Goal: Submit feedback/report problem

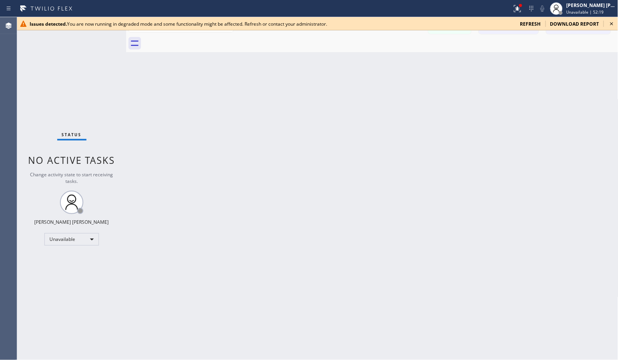
click at [608, 23] on icon at bounding box center [611, 23] width 9 height 9
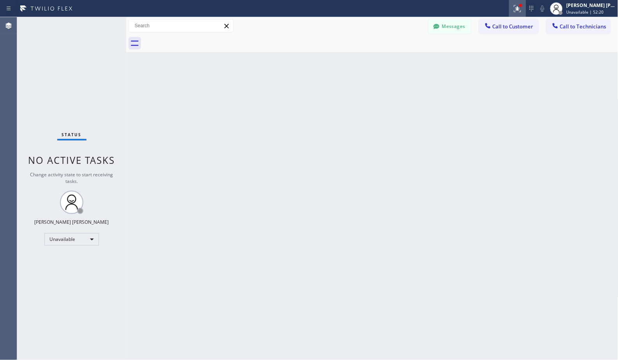
click at [518, 2] on button at bounding box center [517, 8] width 17 height 17
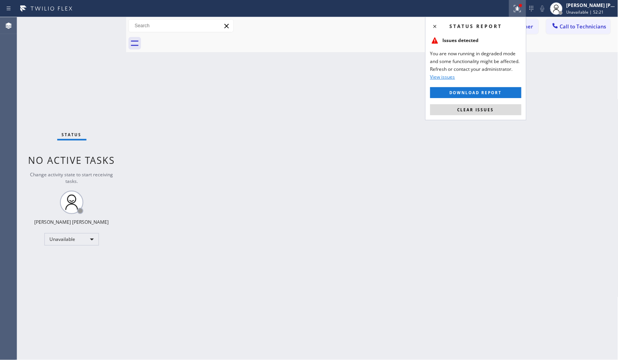
click at [513, 111] on button "Clear issues" at bounding box center [475, 109] width 91 height 11
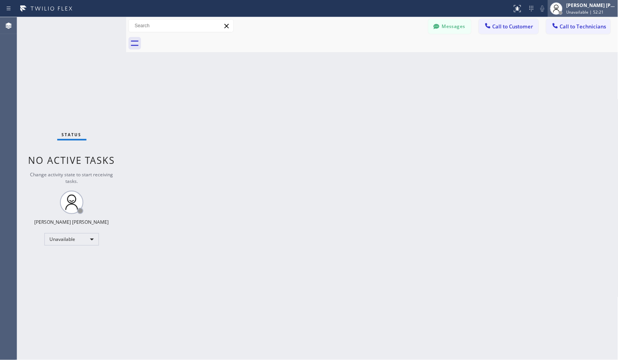
click at [589, 10] on span "Unavailable | 52:21" at bounding box center [585, 11] width 37 height 5
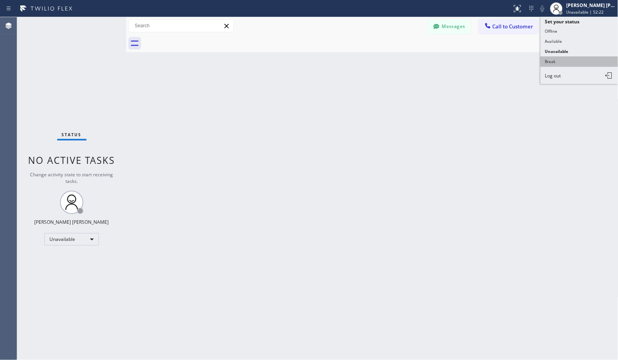
click at [571, 67] on button "Break" at bounding box center [580, 61] width 78 height 10
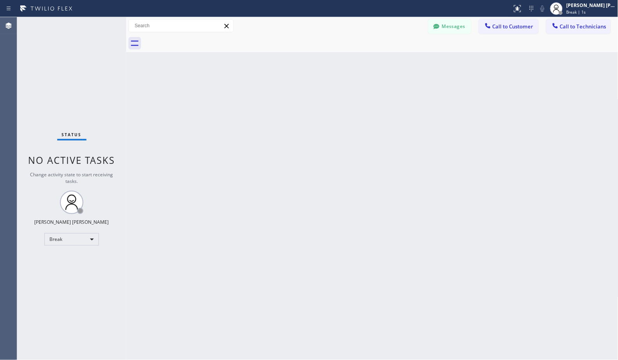
click at [391, 61] on div "Back to Dashboard Change Sender ID Customers Technicians [PERSON_NAME] [PERSON_…" at bounding box center [372, 188] width 492 height 343
click at [392, 61] on div "Back to Dashboard Change Sender ID Customers Technicians [PERSON_NAME] [PERSON_…" at bounding box center [372, 188] width 492 height 343
click at [393, 61] on div "Back to Dashboard Change Sender ID Customers Technicians [PERSON_NAME] [PERSON_…" at bounding box center [372, 188] width 492 height 343
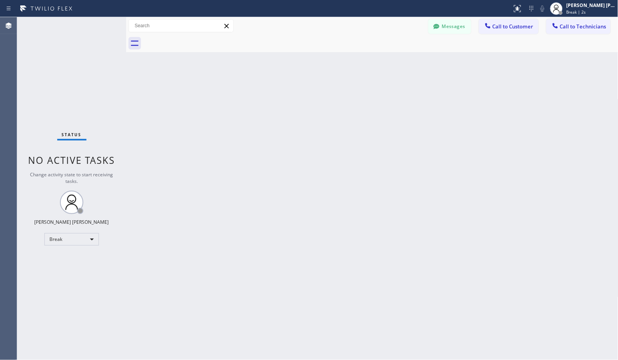
click at [393, 61] on div "Back to Dashboard Change Sender ID Customers Technicians [PERSON_NAME] [PERSON_…" at bounding box center [372, 188] width 492 height 343
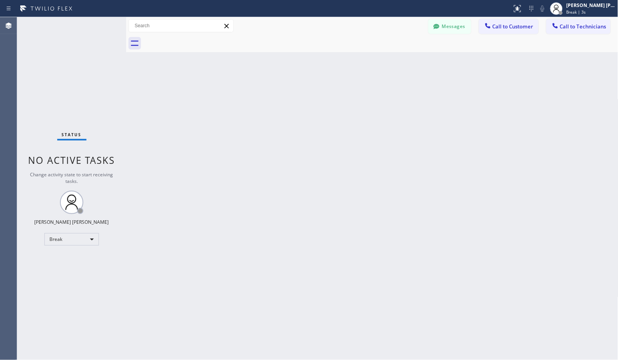
click at [393, 61] on div "Back to Dashboard Change Sender ID Customers Technicians [PERSON_NAME] [PERSON_…" at bounding box center [372, 188] width 492 height 343
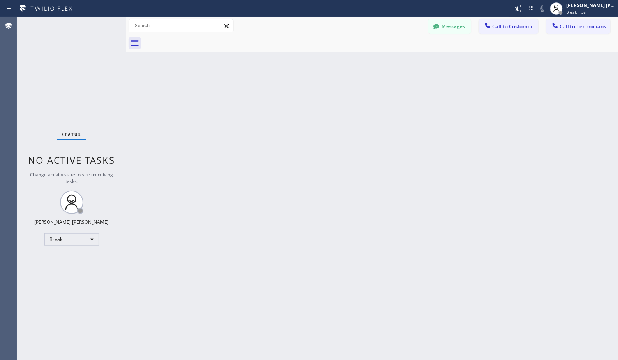
click at [393, 61] on div "Back to Dashboard Change Sender ID Customers Technicians [PERSON_NAME] [PERSON_…" at bounding box center [372, 188] width 492 height 343
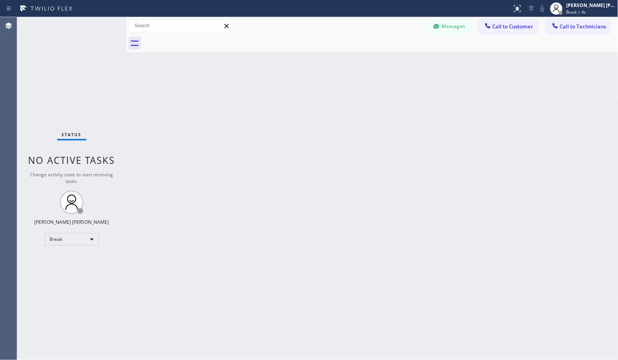
click at [393, 61] on div "Back to Dashboard Change Sender ID Customers Technicians [PERSON_NAME] [PERSON_…" at bounding box center [372, 188] width 492 height 343
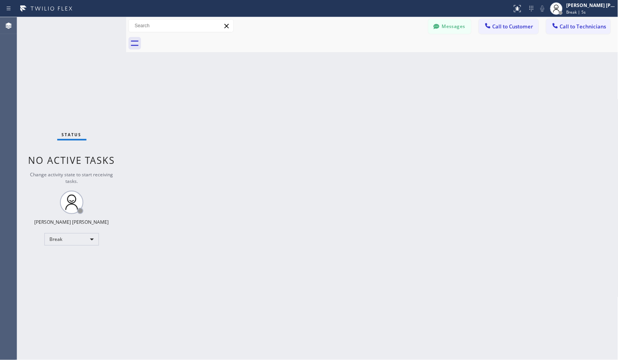
click at [393, 61] on div "Back to Dashboard Change Sender ID Customers Technicians [PERSON_NAME] [PERSON_…" at bounding box center [372, 188] width 492 height 343
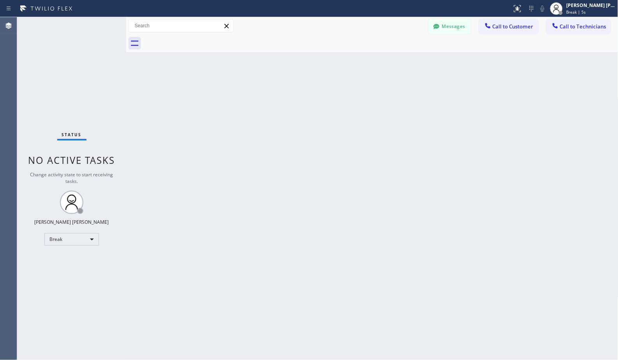
click at [393, 61] on div "Back to Dashboard Change Sender ID Customers Technicians [PERSON_NAME] [PERSON_…" at bounding box center [372, 188] width 492 height 343
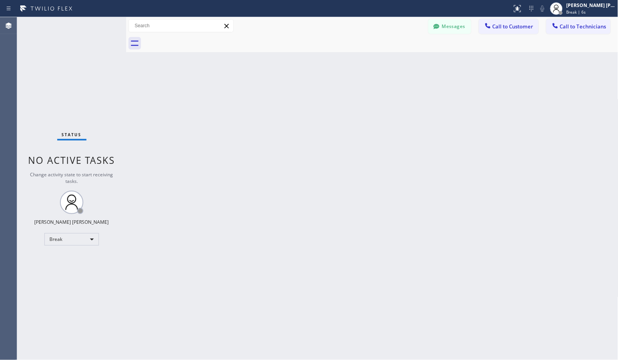
click at [393, 61] on div "Back to Dashboard Change Sender ID Customers Technicians [PERSON_NAME] [PERSON_…" at bounding box center [372, 188] width 492 height 343
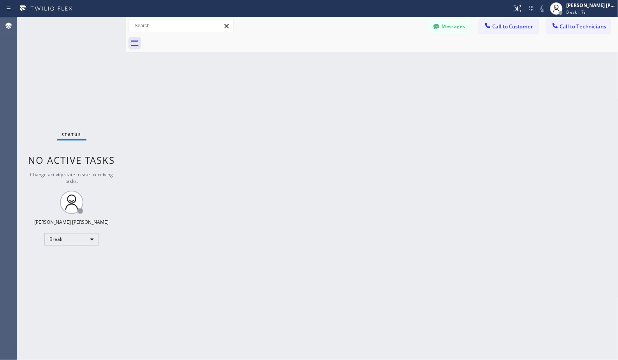
click at [393, 61] on div "Back to Dashboard Change Sender ID Customers Technicians [PERSON_NAME] [PERSON_…" at bounding box center [372, 188] width 492 height 343
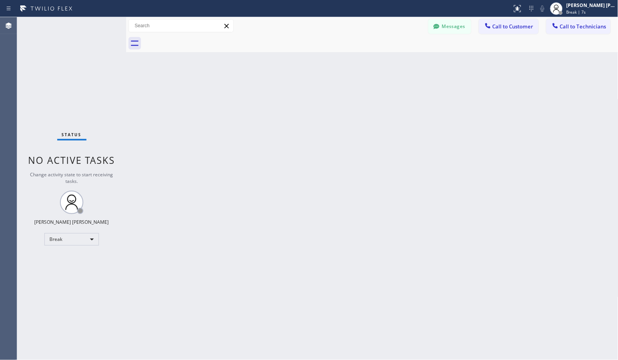
click at [393, 61] on div "Back to Dashboard Change Sender ID Customers Technicians [PERSON_NAME] [PERSON_…" at bounding box center [372, 188] width 492 height 343
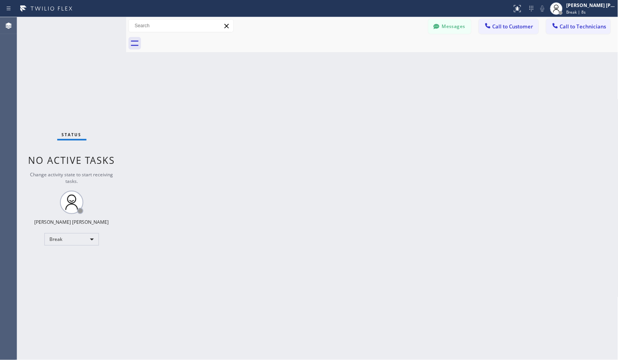
click at [393, 61] on div "Back to Dashboard Change Sender ID Customers Technicians [PERSON_NAME] [PERSON_…" at bounding box center [372, 188] width 492 height 343
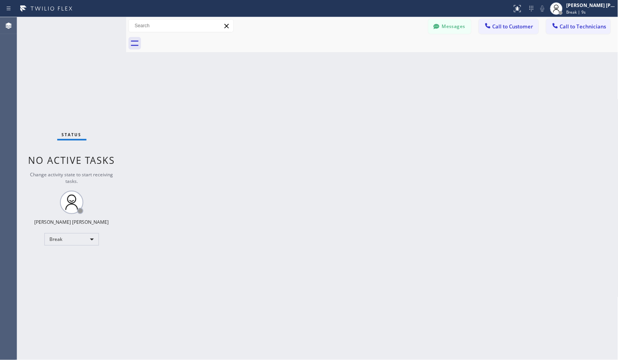
click at [393, 61] on div "Back to Dashboard Change Sender ID Customers Technicians [PERSON_NAME] [PERSON_…" at bounding box center [372, 188] width 492 height 343
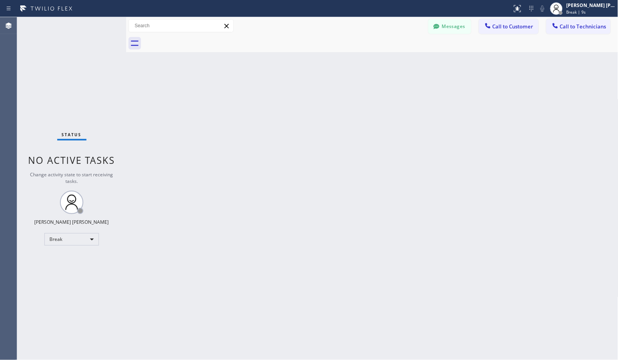
click at [393, 61] on div "Back to Dashboard Change Sender ID Customers Technicians [PERSON_NAME] [PERSON_…" at bounding box center [372, 188] width 492 height 343
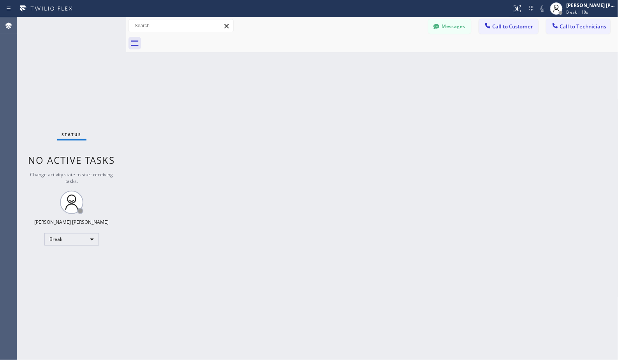
click at [393, 61] on div "Back to Dashboard Change Sender ID Customers Technicians [PERSON_NAME] [PERSON_…" at bounding box center [372, 188] width 492 height 343
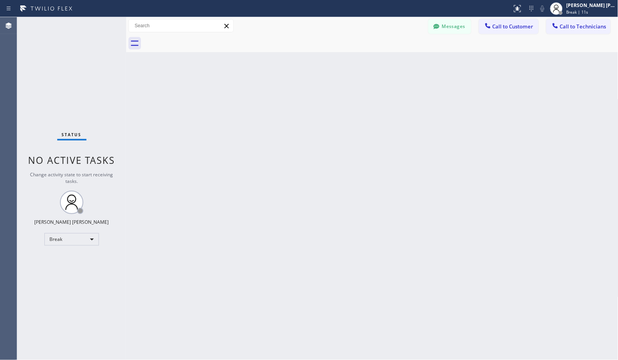
click at [393, 61] on div "Back to Dashboard Change Sender ID Customers Technicians [PERSON_NAME] [PERSON_…" at bounding box center [372, 188] width 492 height 343
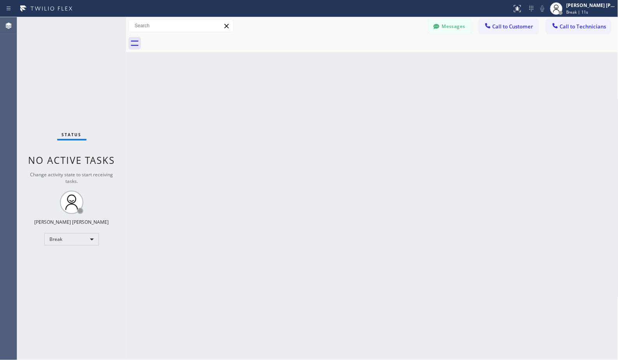
click at [393, 61] on div "Back to Dashboard Change Sender ID Customers Technicians [PERSON_NAME] [PERSON_…" at bounding box center [372, 188] width 492 height 343
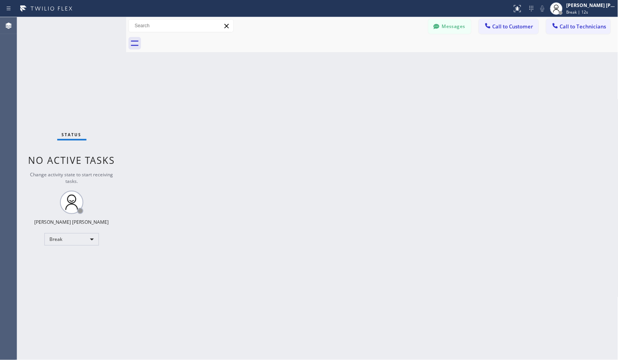
click at [393, 61] on div "Back to Dashboard Change Sender ID Customers Technicians [PERSON_NAME] [PERSON_…" at bounding box center [372, 188] width 492 height 343
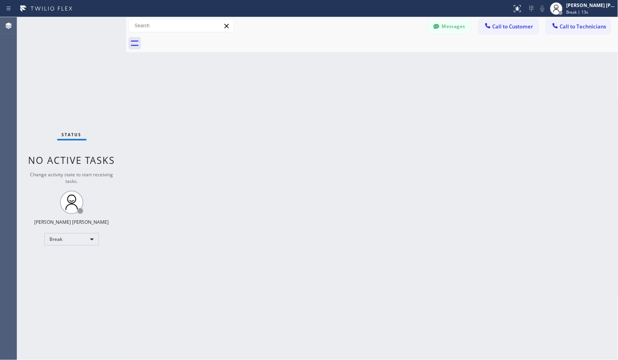
click at [393, 61] on div "Back to Dashboard Change Sender ID Customers Technicians [PERSON_NAME] [PERSON_…" at bounding box center [372, 188] width 492 height 343
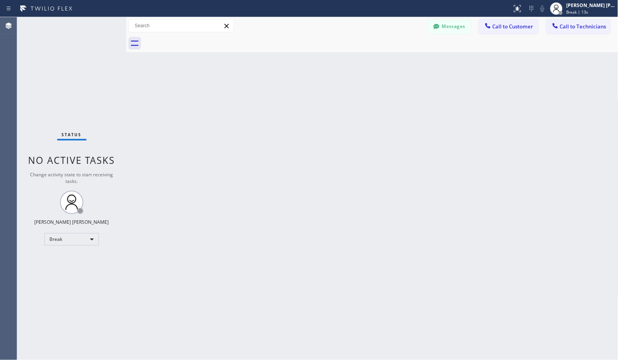
click at [393, 61] on div "Back to Dashboard Change Sender ID Customers Technicians [PERSON_NAME] [PERSON_…" at bounding box center [372, 188] width 492 height 343
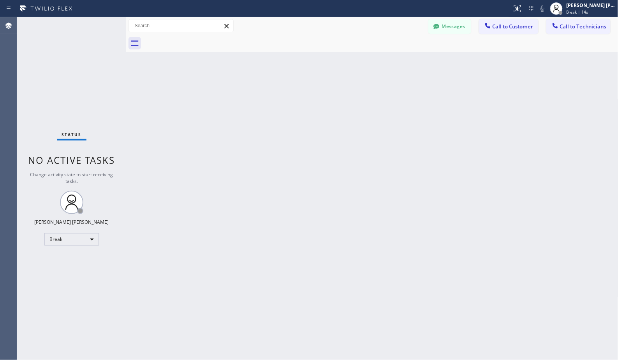
click at [393, 61] on div "Back to Dashboard Change Sender ID Customers Technicians [PERSON_NAME] [PERSON_…" at bounding box center [372, 188] width 492 height 343
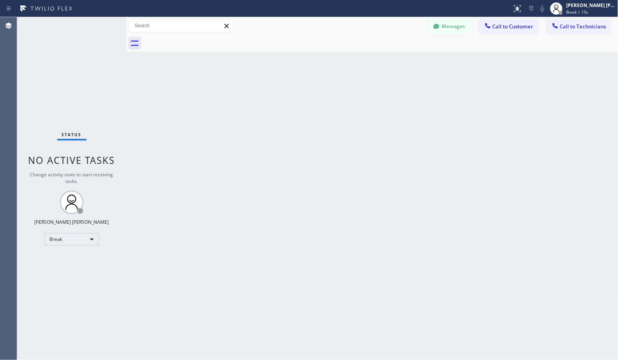
click at [393, 61] on div "Back to Dashboard Change Sender ID Customers Technicians [PERSON_NAME] [PERSON_…" at bounding box center [372, 188] width 492 height 343
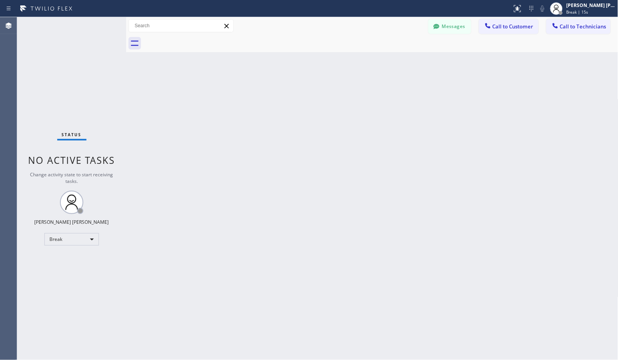
click at [393, 61] on div "Back to Dashboard Change Sender ID Customers Technicians [PERSON_NAME] [PERSON_…" at bounding box center [372, 188] width 492 height 343
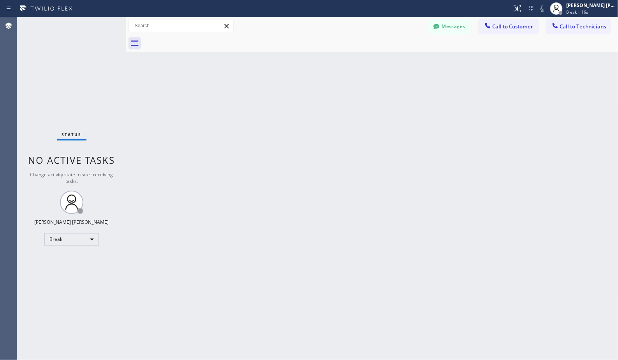
click at [393, 61] on div "Back to Dashboard Change Sender ID Customers Technicians [PERSON_NAME] [PERSON_…" at bounding box center [372, 188] width 492 height 343
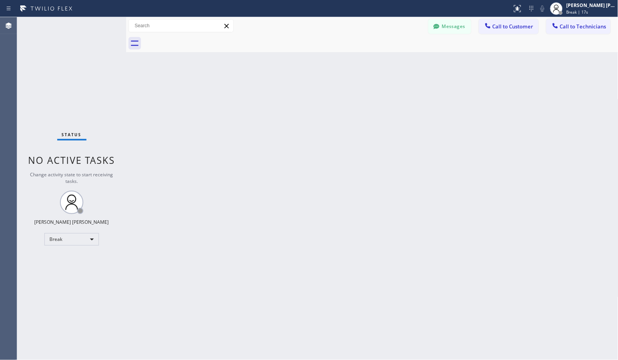
click at [393, 61] on div "Back to Dashboard Change Sender ID Customers Technicians [PERSON_NAME] [PERSON_…" at bounding box center [372, 188] width 492 height 343
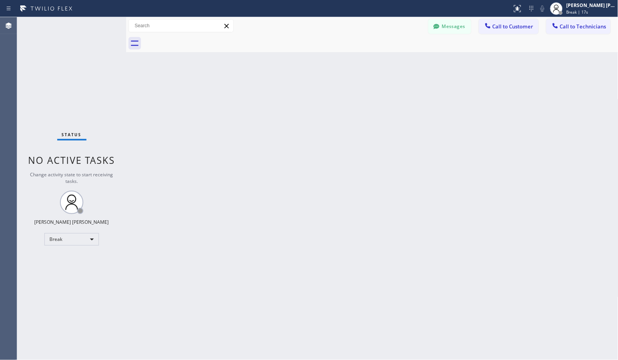
click at [393, 61] on div "Back to Dashboard Change Sender ID Customers Technicians [PERSON_NAME] [PERSON_…" at bounding box center [372, 188] width 492 height 343
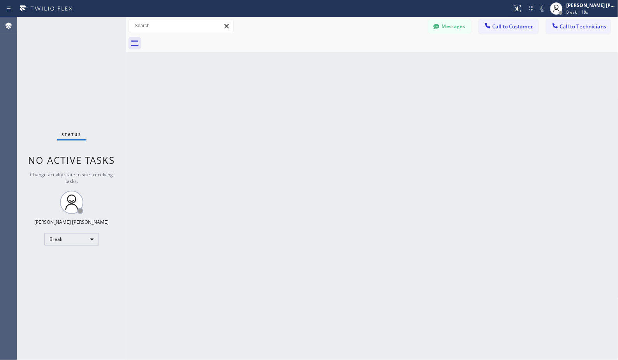
click at [393, 61] on div "Back to Dashboard Change Sender ID Customers Technicians [PERSON_NAME] [PERSON_…" at bounding box center [372, 188] width 492 height 343
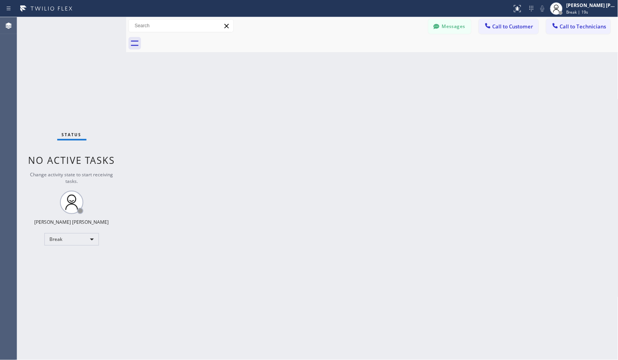
click at [393, 61] on div "Back to Dashboard Change Sender ID Customers Technicians [PERSON_NAME] [PERSON_…" at bounding box center [372, 188] width 492 height 343
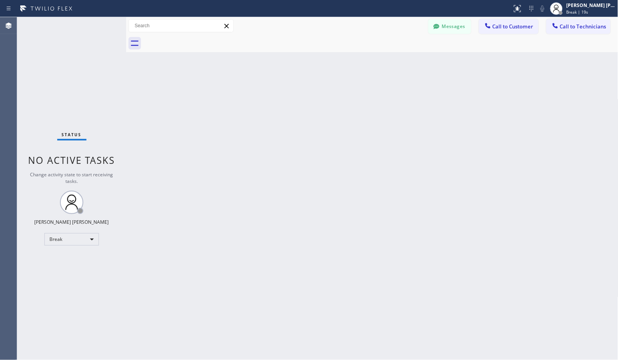
click at [393, 61] on div "Back to Dashboard Change Sender ID Customers Technicians [PERSON_NAME] [PERSON_…" at bounding box center [372, 188] width 492 height 343
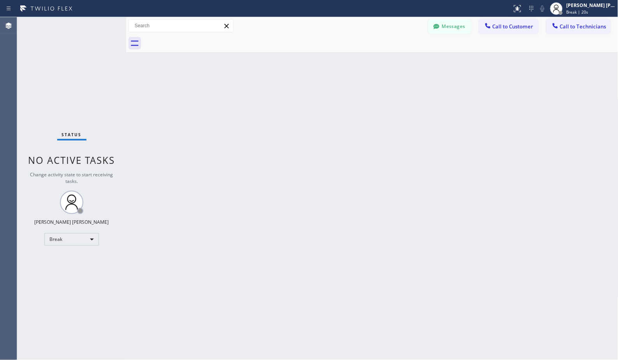
click at [393, 61] on div "Back to Dashboard Change Sender ID Customers Technicians [PERSON_NAME] [PERSON_…" at bounding box center [372, 188] width 492 height 343
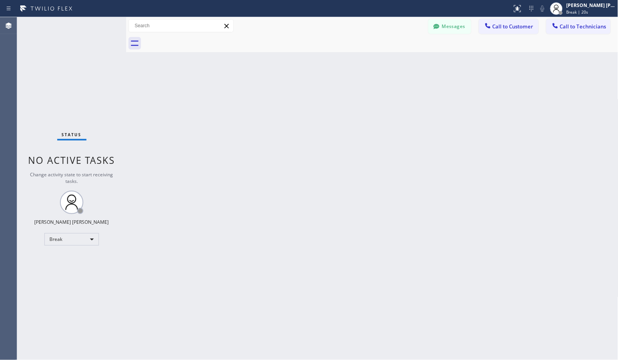
click at [393, 61] on div "Back to Dashboard Change Sender ID Customers Technicians [PERSON_NAME] [PERSON_…" at bounding box center [372, 188] width 492 height 343
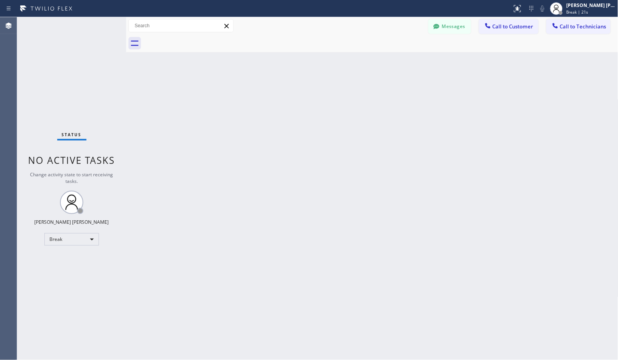
click at [393, 61] on div "Back to Dashboard Change Sender ID Customers Technicians [PERSON_NAME] [PERSON_…" at bounding box center [372, 188] width 492 height 343
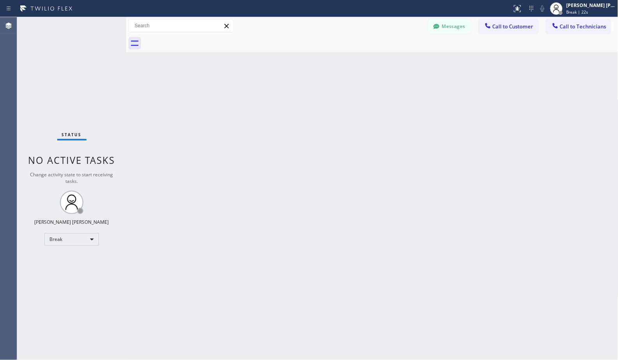
click at [393, 61] on div "Back to Dashboard Change Sender ID Customers Technicians [PERSON_NAME] [PERSON_…" at bounding box center [372, 188] width 492 height 343
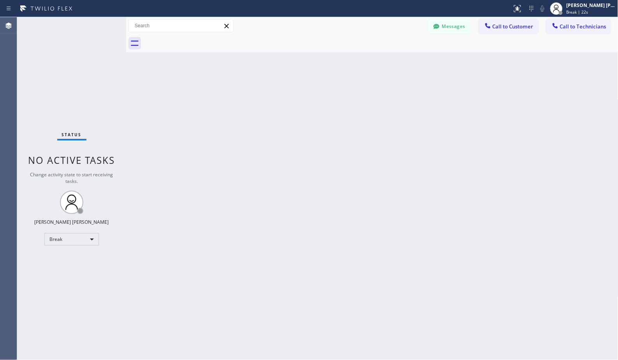
click at [393, 61] on div "Back to Dashboard Change Sender ID Customers Technicians [PERSON_NAME] [PERSON_…" at bounding box center [372, 188] width 492 height 343
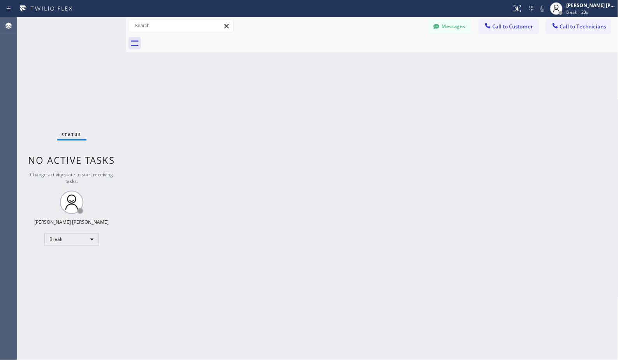
click at [393, 61] on div "Back to Dashboard Change Sender ID Customers Technicians [PERSON_NAME] [PERSON_…" at bounding box center [372, 188] width 492 height 343
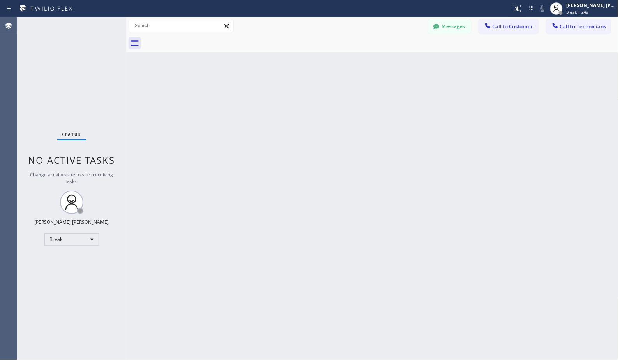
click at [393, 61] on div "Back to Dashboard Change Sender ID Customers Technicians [PERSON_NAME] [PERSON_…" at bounding box center [372, 188] width 492 height 343
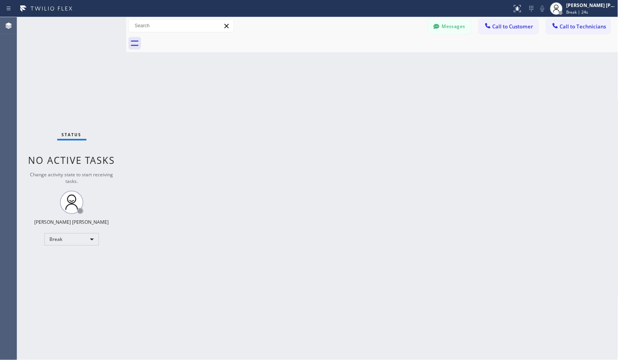
click at [393, 61] on div "Back to Dashboard Change Sender ID Customers Technicians [PERSON_NAME] [PERSON_…" at bounding box center [372, 188] width 492 height 343
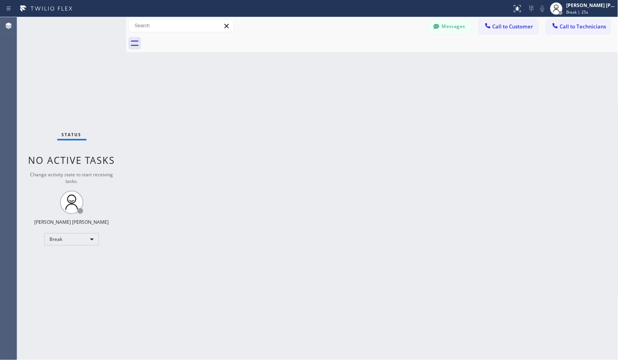
click at [393, 61] on div "Back to Dashboard Change Sender ID Customers Technicians [PERSON_NAME] [PERSON_…" at bounding box center [372, 188] width 492 height 343
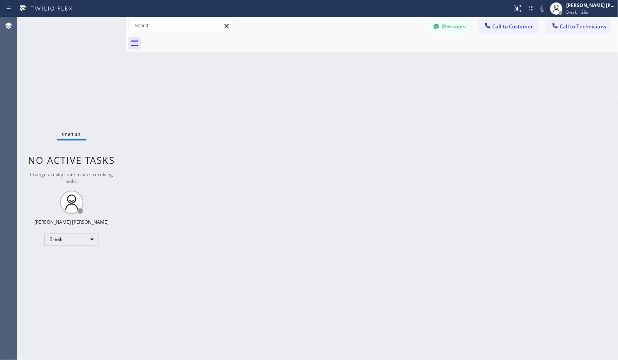
click at [393, 61] on div "Back to Dashboard Change Sender ID Customers Technicians [PERSON_NAME] [PERSON_…" at bounding box center [372, 188] width 492 height 343
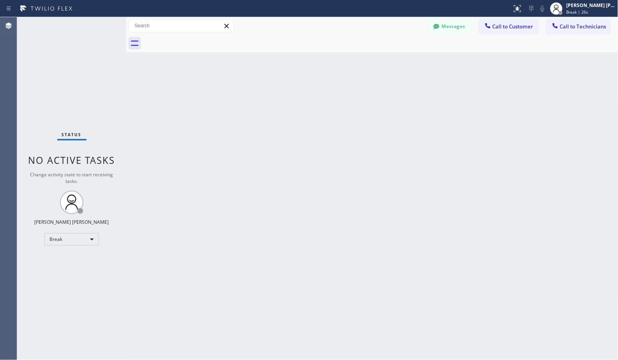
click at [393, 61] on div "Back to Dashboard Change Sender ID Customers Technicians [PERSON_NAME] [PERSON_…" at bounding box center [372, 188] width 492 height 343
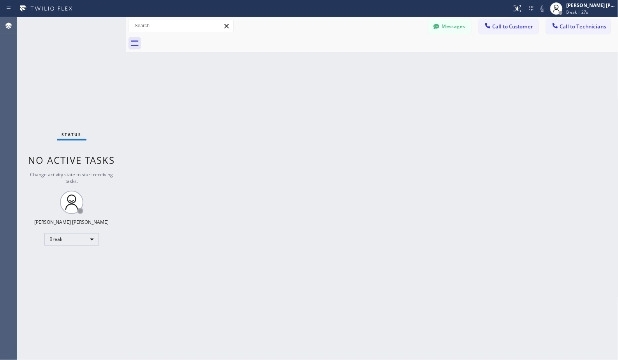
click at [393, 61] on div "Back to Dashboard Change Sender ID Customers Technicians [PERSON_NAME] [PERSON_…" at bounding box center [372, 188] width 492 height 343
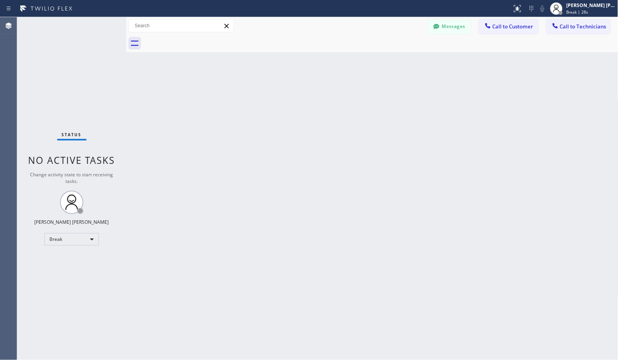
click at [393, 61] on div "Back to Dashboard Change Sender ID Customers Technicians [PERSON_NAME] [PERSON_…" at bounding box center [372, 188] width 492 height 343
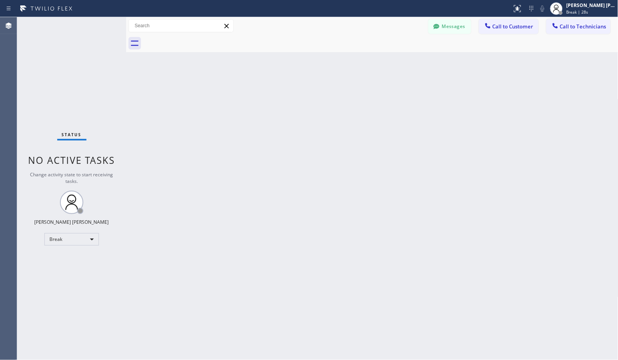
click at [393, 61] on div "Back to Dashboard Change Sender ID Customers Technicians [PERSON_NAME] [PERSON_…" at bounding box center [372, 188] width 492 height 343
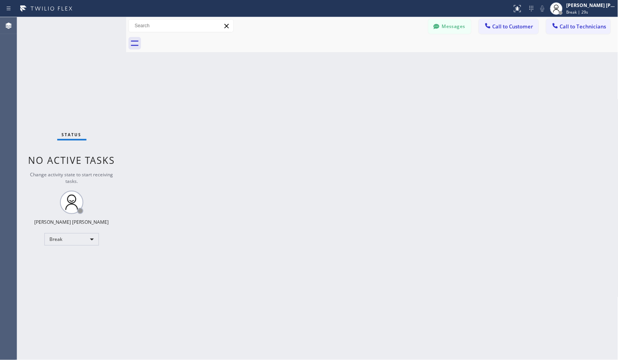
click at [393, 61] on div "Back to Dashboard Change Sender ID Customers Technicians [PERSON_NAME] [PERSON_…" at bounding box center [372, 188] width 492 height 343
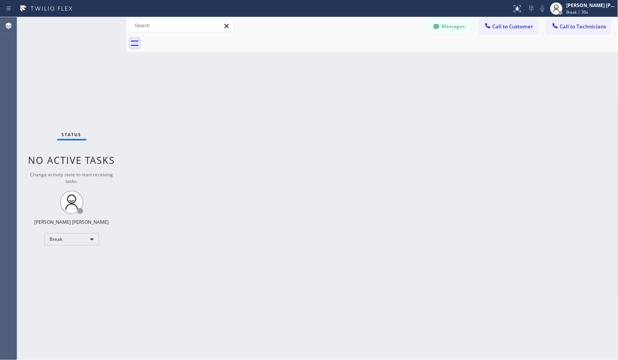
click at [393, 61] on div "Back to Dashboard Change Sender ID Customers Technicians [PERSON_NAME] [PERSON_…" at bounding box center [372, 188] width 492 height 343
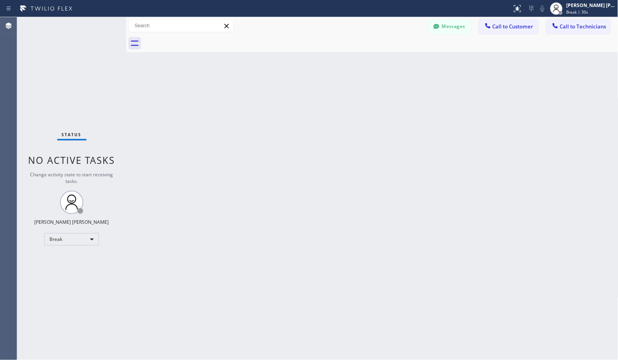
click at [393, 61] on div "Back to Dashboard Change Sender ID Customers Technicians [PERSON_NAME] [PERSON_…" at bounding box center [372, 188] width 492 height 343
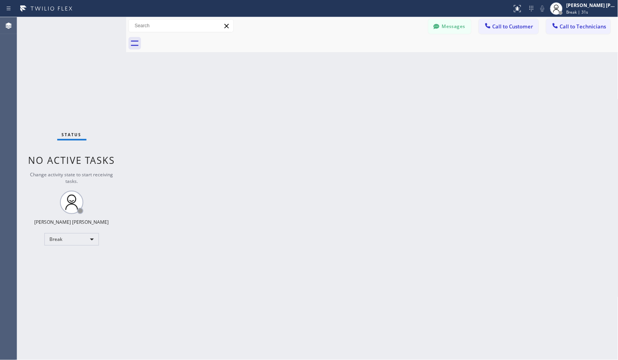
click at [393, 61] on div "Back to Dashboard Change Sender ID Customers Technicians [PERSON_NAME] [PERSON_…" at bounding box center [372, 188] width 492 height 343
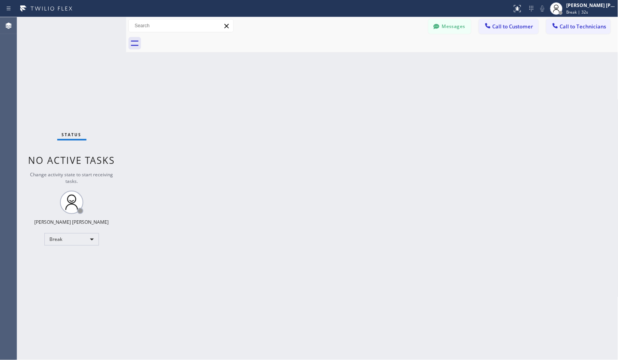
click at [393, 61] on div "Back to Dashboard Change Sender ID Customers Technicians [PERSON_NAME] [PERSON_…" at bounding box center [372, 188] width 492 height 343
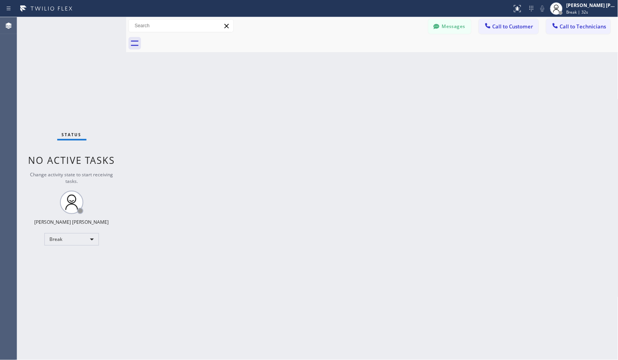
click at [393, 61] on div "Back to Dashboard Change Sender ID Customers Technicians [PERSON_NAME] [PERSON_…" at bounding box center [372, 188] width 492 height 343
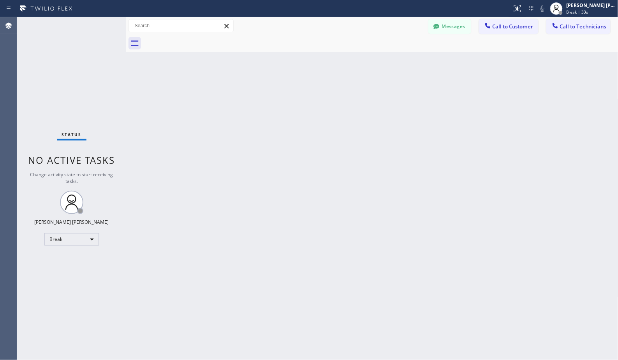
click at [393, 61] on div "Back to Dashboard Change Sender ID Customers Technicians [PERSON_NAME] [PERSON_…" at bounding box center [372, 188] width 492 height 343
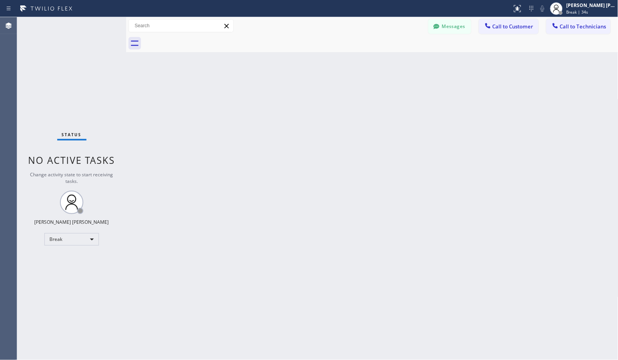
click at [393, 61] on div "Back to Dashboard Change Sender ID Customers Technicians [PERSON_NAME] [PERSON_…" at bounding box center [372, 188] width 492 height 343
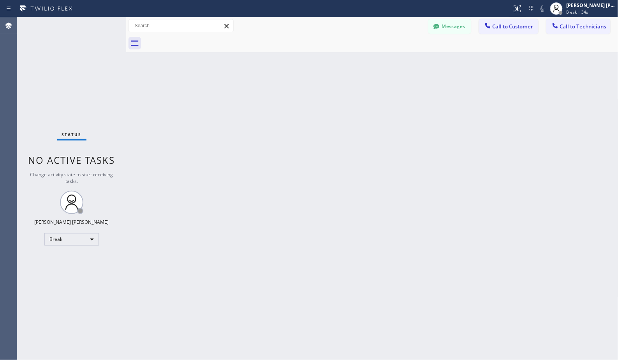
click at [393, 61] on div "Back to Dashboard Change Sender ID Customers Technicians [PERSON_NAME] [PERSON_…" at bounding box center [372, 188] width 492 height 343
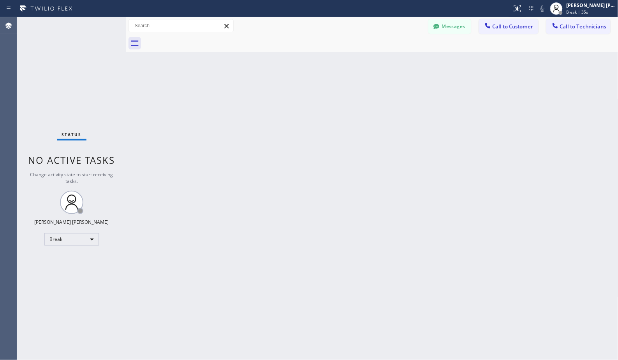
click at [393, 61] on div "Back to Dashboard Change Sender ID Customers Technicians [PERSON_NAME] [PERSON_…" at bounding box center [372, 188] width 492 height 343
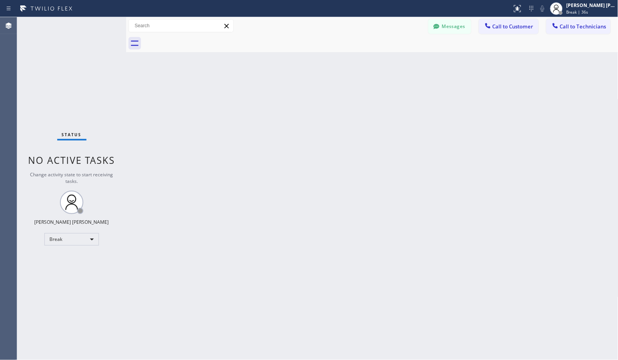
click at [393, 61] on div "Back to Dashboard Change Sender ID Customers Technicians [PERSON_NAME] [PERSON_…" at bounding box center [372, 188] width 492 height 343
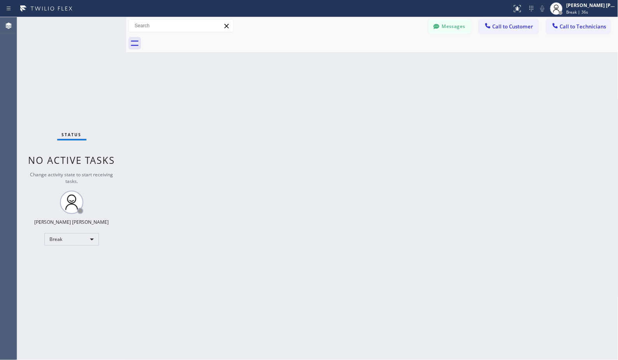
click at [393, 61] on div "Back to Dashboard Change Sender ID Customers Technicians [PERSON_NAME] [PERSON_…" at bounding box center [372, 188] width 492 height 343
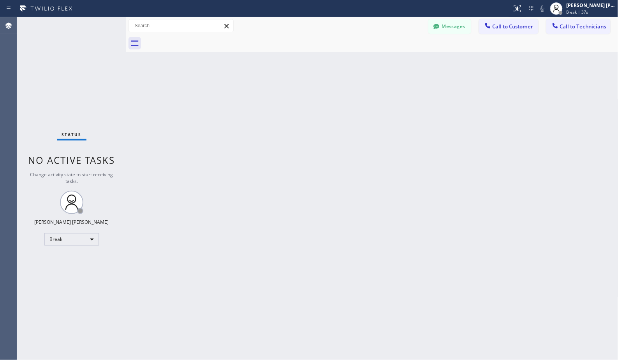
click at [393, 61] on div "Back to Dashboard Change Sender ID Customers Technicians [PERSON_NAME] [PERSON_…" at bounding box center [372, 188] width 492 height 343
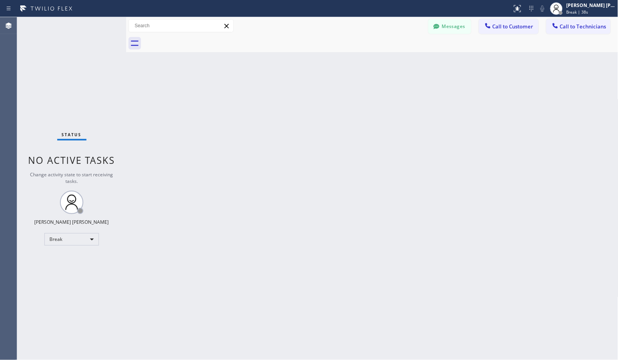
click at [393, 61] on div "Back to Dashboard Change Sender ID Customers Technicians [PERSON_NAME] [PERSON_…" at bounding box center [372, 188] width 492 height 343
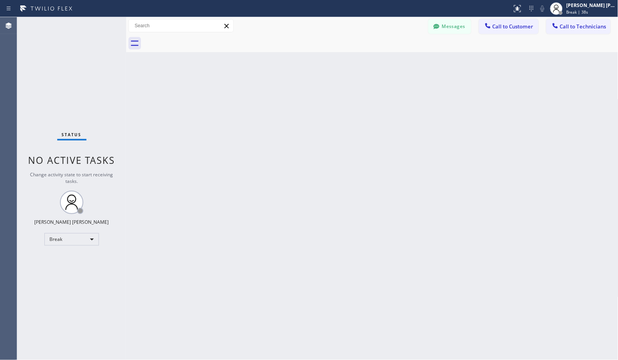
click at [393, 61] on div "Back to Dashboard Change Sender ID Customers Technicians [PERSON_NAME] [PERSON_…" at bounding box center [372, 188] width 492 height 343
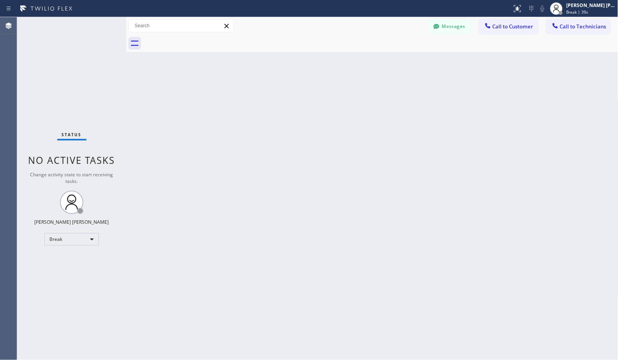
click at [393, 61] on div "Back to Dashboard Change Sender ID Customers Technicians [PERSON_NAME] [PERSON_…" at bounding box center [372, 188] width 492 height 343
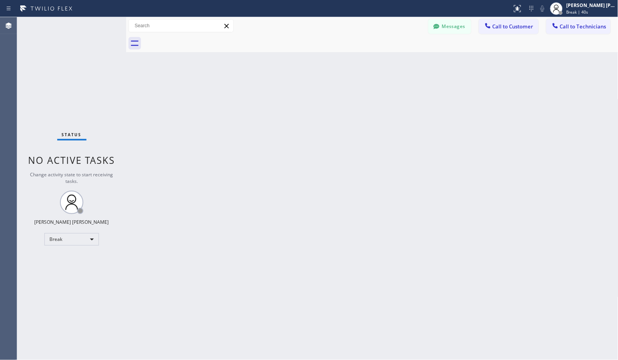
click at [393, 61] on div "Back to Dashboard Change Sender ID Customers Technicians [PERSON_NAME] [PERSON_…" at bounding box center [372, 188] width 492 height 343
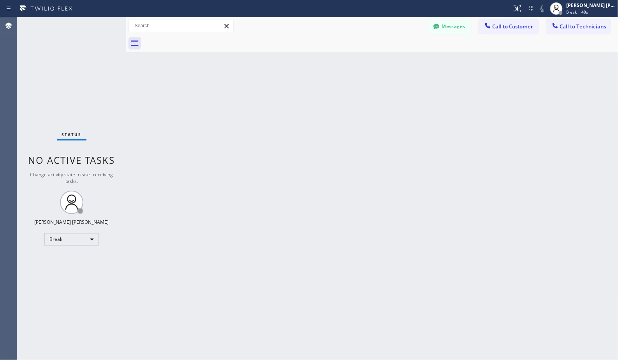
click at [393, 61] on div "Back to Dashboard Change Sender ID Customers Technicians [PERSON_NAME] [PERSON_…" at bounding box center [372, 188] width 492 height 343
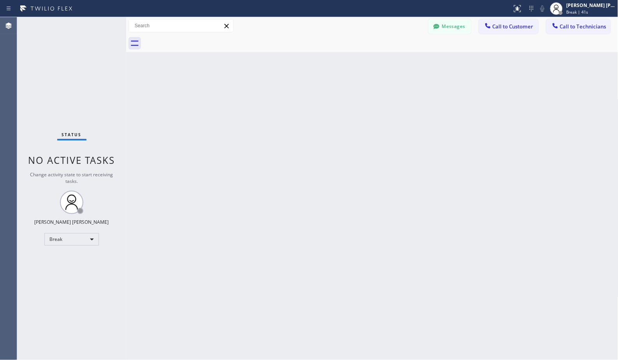
click at [393, 61] on div "Back to Dashboard Change Sender ID Customers Technicians [PERSON_NAME] [PERSON_…" at bounding box center [372, 188] width 492 height 343
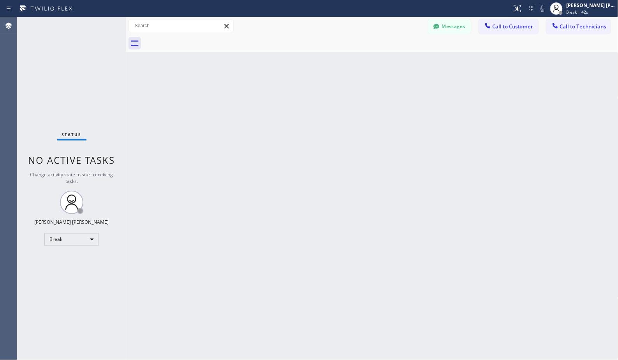
click at [393, 61] on div "Back to Dashboard Change Sender ID Customers Technicians [PERSON_NAME] [PERSON_…" at bounding box center [372, 188] width 492 height 343
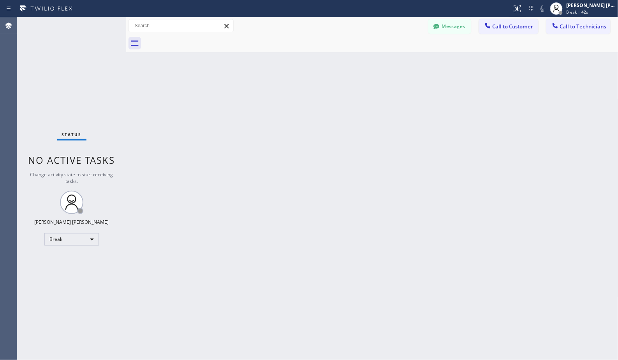
click at [393, 61] on div "Back to Dashboard Change Sender ID Customers Technicians [PERSON_NAME] [PERSON_…" at bounding box center [372, 188] width 492 height 343
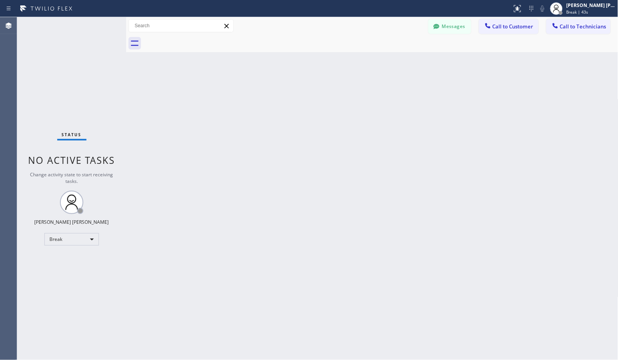
click at [393, 61] on div "Back to Dashboard Change Sender ID Customers Technicians [PERSON_NAME] [PERSON_…" at bounding box center [372, 188] width 492 height 343
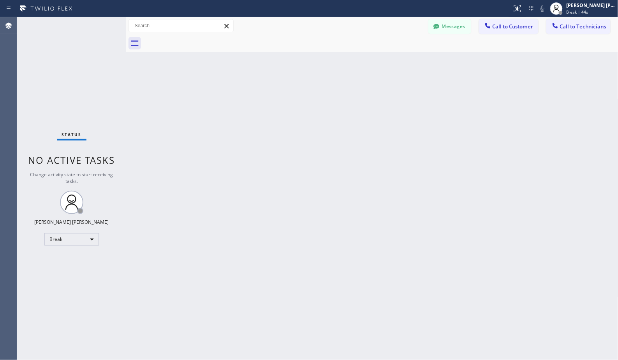
click at [393, 61] on div "Back to Dashboard Change Sender ID Customers Technicians [PERSON_NAME] [PERSON_…" at bounding box center [372, 188] width 492 height 343
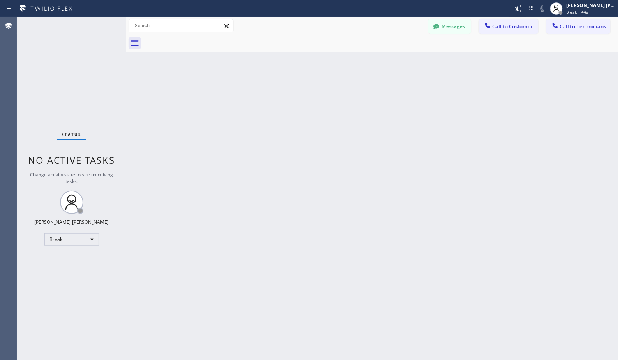
click at [393, 61] on div "Back to Dashboard Change Sender ID Customers Technicians [PERSON_NAME] [PERSON_…" at bounding box center [372, 188] width 492 height 343
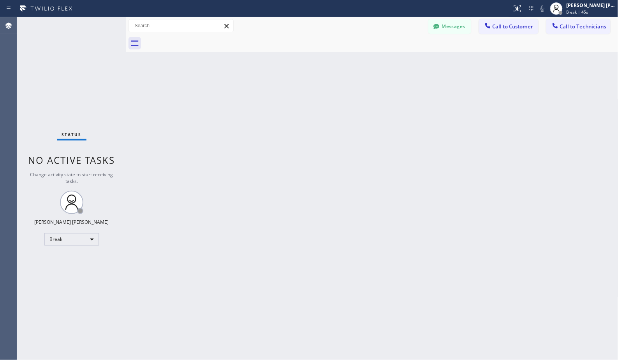
click at [393, 61] on div "Back to Dashboard Change Sender ID Customers Technicians [PERSON_NAME] [PERSON_…" at bounding box center [372, 188] width 492 height 343
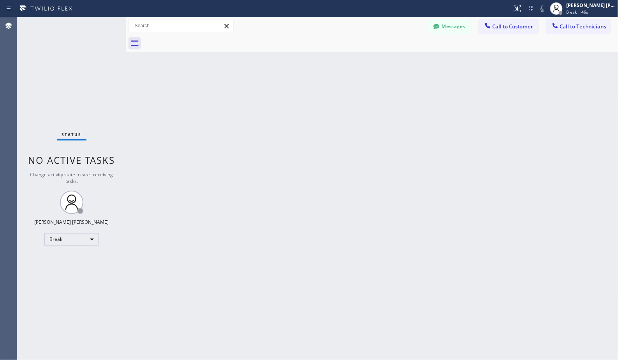
click at [393, 61] on div "Back to Dashboard Change Sender ID Customers Technicians [PERSON_NAME] [PERSON_…" at bounding box center [372, 188] width 492 height 343
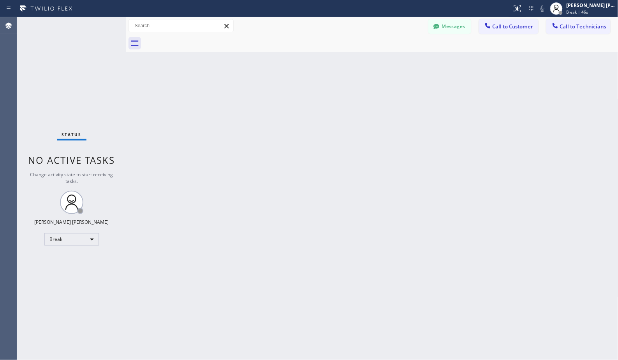
click at [393, 61] on div "Back to Dashboard Change Sender ID Customers Technicians [PERSON_NAME] [PERSON_…" at bounding box center [372, 188] width 492 height 343
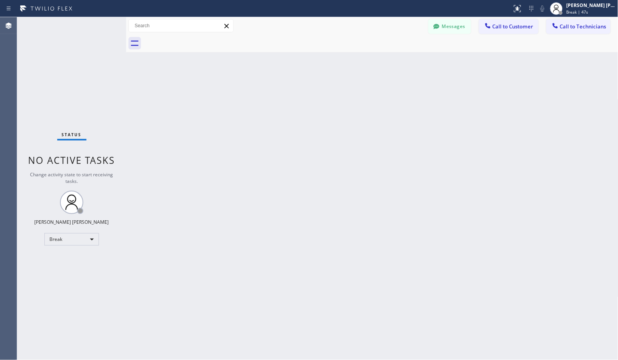
click at [393, 61] on div "Back to Dashboard Change Sender ID Customers Technicians [PERSON_NAME] [PERSON_…" at bounding box center [372, 188] width 492 height 343
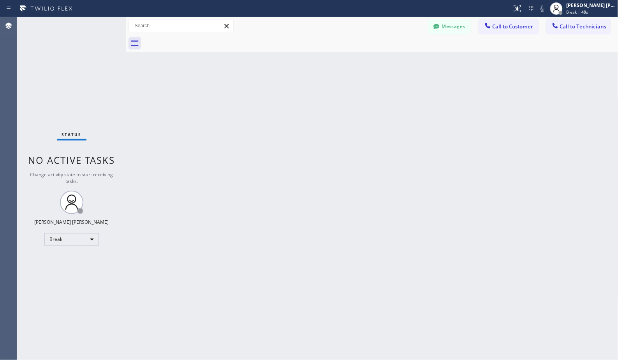
click at [393, 61] on div "Back to Dashboard Change Sender ID Customers Technicians [PERSON_NAME] [PERSON_…" at bounding box center [372, 188] width 492 height 343
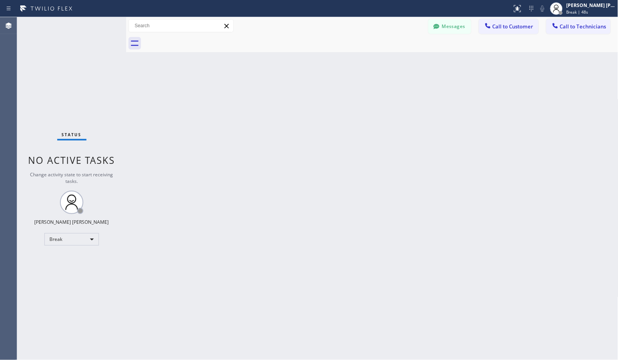
click at [393, 61] on div "Back to Dashboard Change Sender ID Customers Technicians [PERSON_NAME] [PERSON_…" at bounding box center [372, 188] width 492 height 343
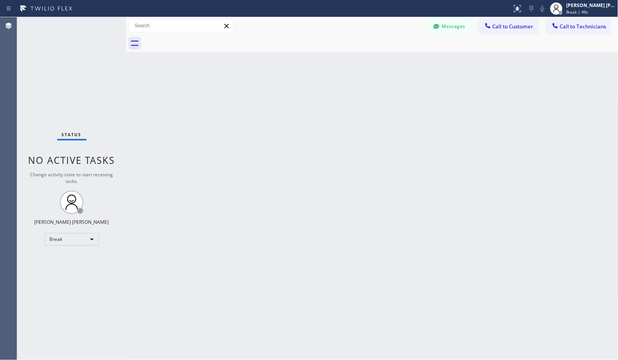
click at [393, 61] on div "Back to Dashboard Change Sender ID Customers Technicians [PERSON_NAME] [PERSON_…" at bounding box center [372, 188] width 492 height 343
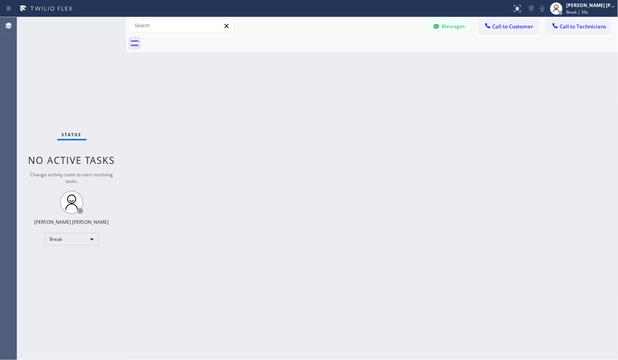
click at [393, 61] on div "Back to Dashboard Change Sender ID Customers Technicians [PERSON_NAME] [PERSON_…" at bounding box center [372, 188] width 492 height 343
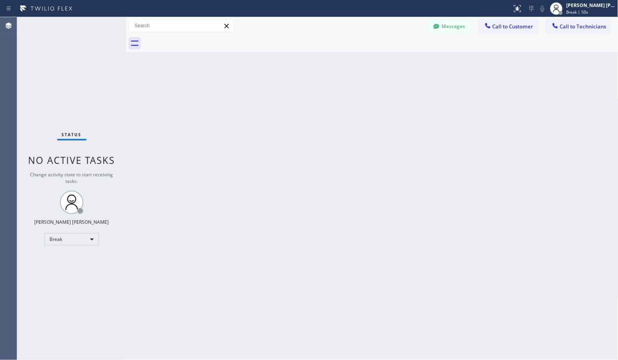
click at [393, 61] on div "Back to Dashboard Change Sender ID Customers Technicians [PERSON_NAME] [PERSON_…" at bounding box center [372, 188] width 492 height 343
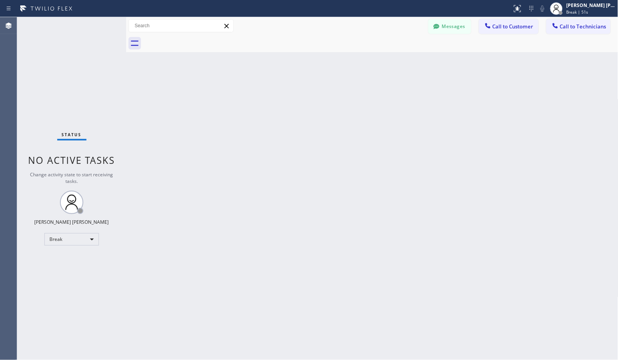
click at [393, 61] on div "Back to Dashboard Change Sender ID Customers Technicians [PERSON_NAME] [PERSON_…" at bounding box center [372, 188] width 492 height 343
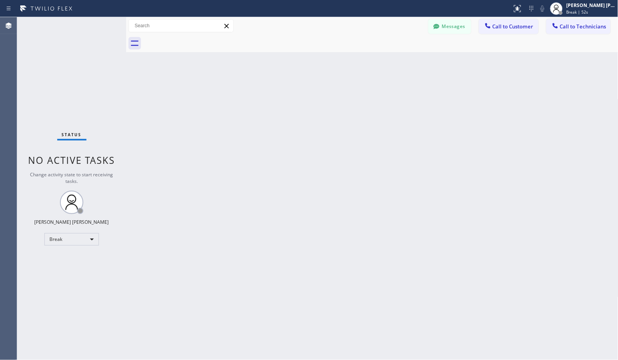
click at [393, 61] on div "Back to Dashboard Change Sender ID Customers Technicians [PERSON_NAME] [PERSON_…" at bounding box center [372, 188] width 492 height 343
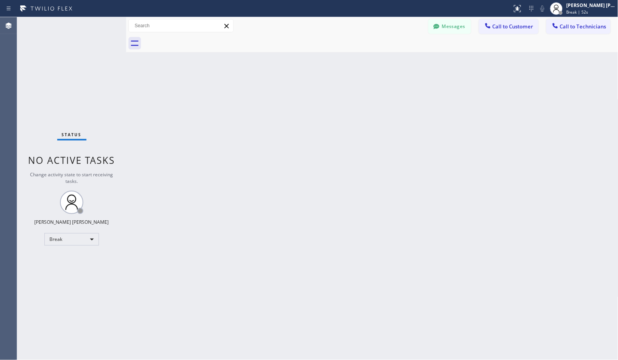
click at [393, 61] on div "Back to Dashboard Change Sender ID Customers Technicians [PERSON_NAME] [PERSON_…" at bounding box center [372, 188] width 492 height 343
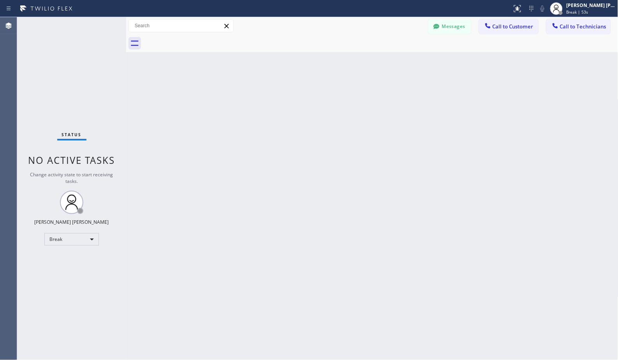
click at [393, 61] on div "Back to Dashboard Change Sender ID Customers Technicians [PERSON_NAME] [PERSON_…" at bounding box center [372, 188] width 492 height 343
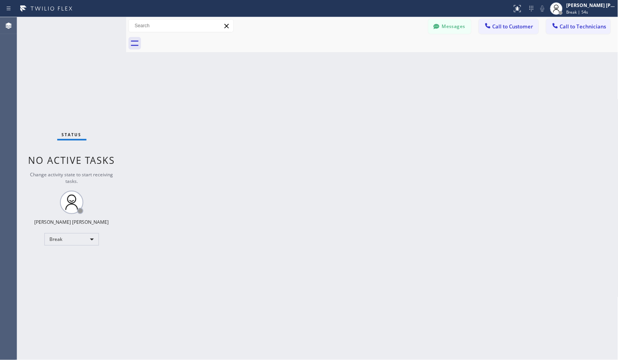
click at [393, 61] on div "Back to Dashboard Change Sender ID Customers Technicians [PERSON_NAME] [PERSON_…" at bounding box center [372, 188] width 492 height 343
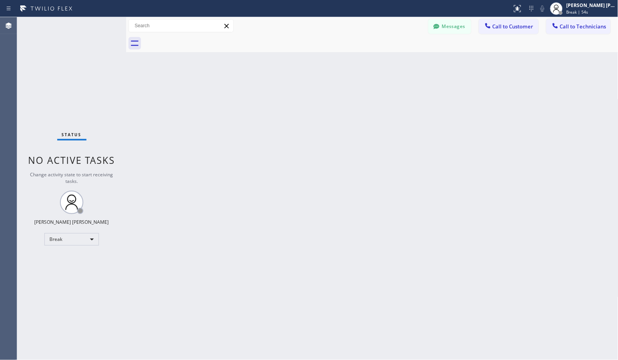
click at [393, 61] on div "Back to Dashboard Change Sender ID Customers Technicians [PERSON_NAME] [PERSON_…" at bounding box center [372, 188] width 492 height 343
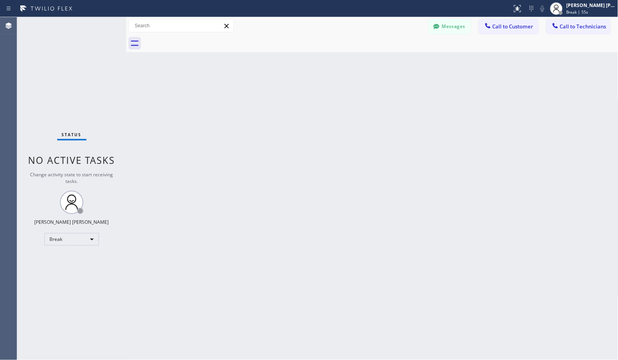
click at [393, 61] on div "Back to Dashboard Change Sender ID Customers Technicians [PERSON_NAME] [PERSON_…" at bounding box center [372, 188] width 492 height 343
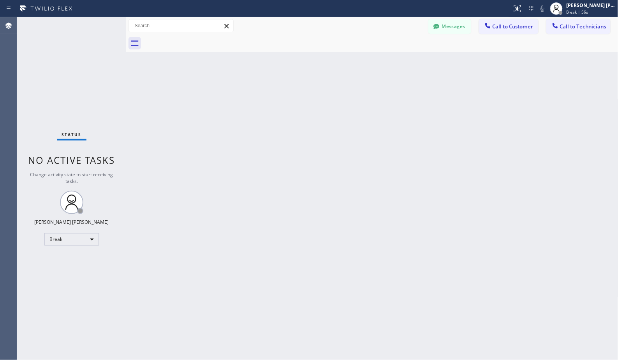
click at [393, 61] on div "Back to Dashboard Change Sender ID Customers Technicians [PERSON_NAME] [PERSON_…" at bounding box center [372, 188] width 492 height 343
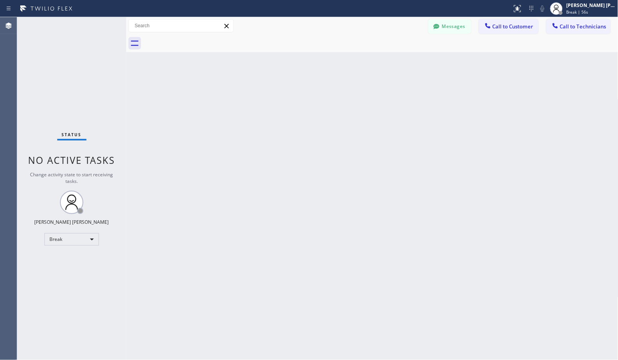
click at [393, 61] on div "Back to Dashboard Change Sender ID Customers Technicians [PERSON_NAME] [PERSON_…" at bounding box center [372, 188] width 492 height 343
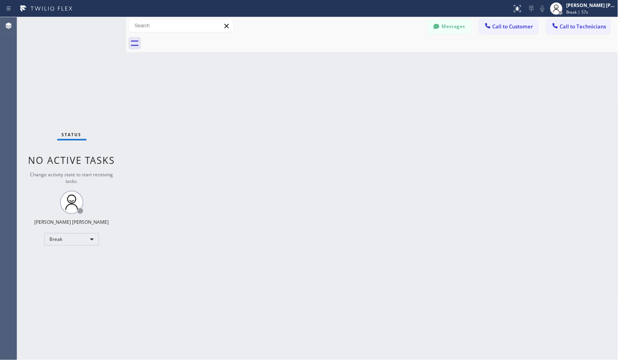
click at [393, 61] on div "Back to Dashboard Change Sender ID Customers Technicians [PERSON_NAME] [PERSON_…" at bounding box center [372, 188] width 492 height 343
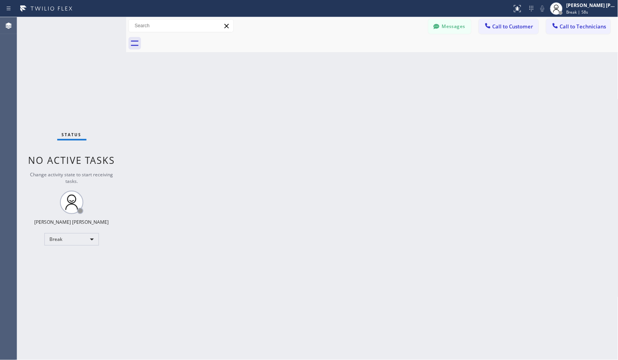
click at [393, 61] on div "Back to Dashboard Change Sender ID Customers Technicians [PERSON_NAME] [PERSON_…" at bounding box center [372, 188] width 492 height 343
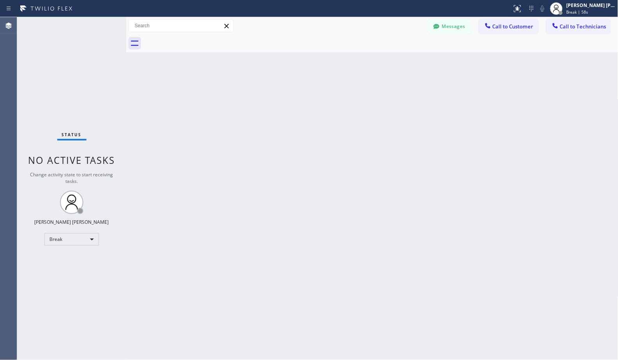
click at [393, 61] on div "Back to Dashboard Change Sender ID Customers Technicians [PERSON_NAME] [PERSON_…" at bounding box center [372, 188] width 492 height 343
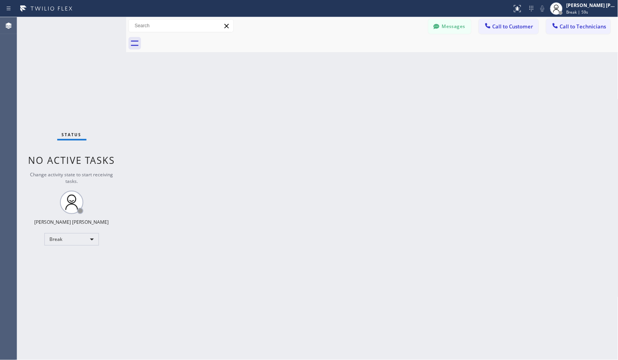
click at [393, 61] on div "Back to Dashboard Change Sender ID Customers Technicians [PERSON_NAME] [PERSON_…" at bounding box center [372, 188] width 492 height 343
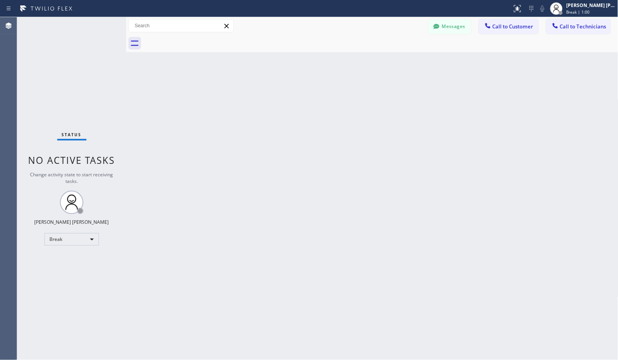
click at [393, 61] on div "Back to Dashboard Change Sender ID Customers Technicians [PERSON_NAME] [PERSON_…" at bounding box center [372, 188] width 492 height 343
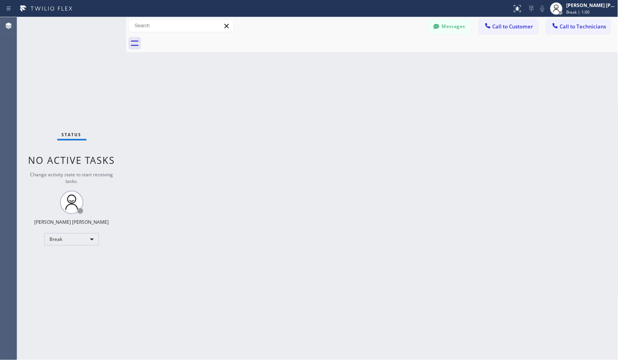
click at [393, 61] on div "Back to Dashboard Change Sender ID Customers Technicians [PERSON_NAME] [PERSON_…" at bounding box center [372, 188] width 492 height 343
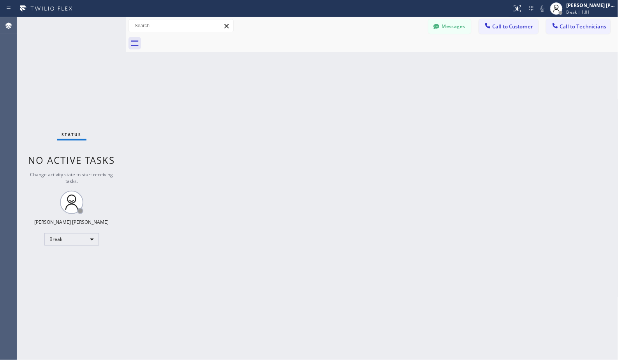
click at [393, 61] on div "Back to Dashboard Change Sender ID Customers Technicians [PERSON_NAME] [PERSON_…" at bounding box center [372, 188] width 492 height 343
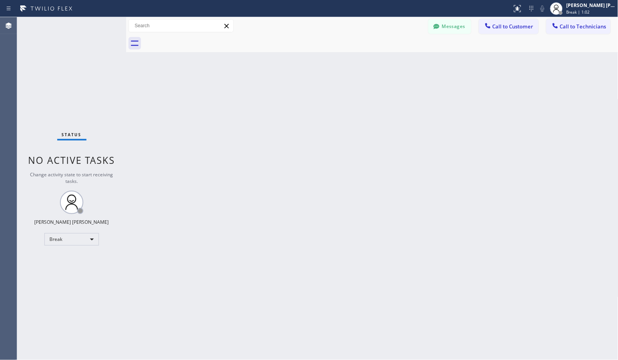
click at [393, 61] on div "Back to Dashboard Change Sender ID Customers Technicians [PERSON_NAME] [PERSON_…" at bounding box center [372, 188] width 492 height 343
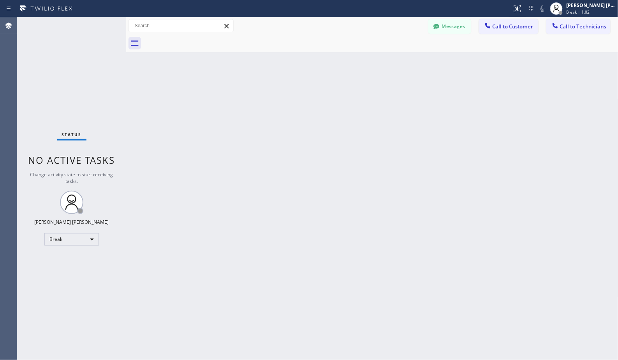
click at [393, 61] on div "Back to Dashboard Change Sender ID Customers Technicians [PERSON_NAME] [PERSON_…" at bounding box center [372, 188] width 492 height 343
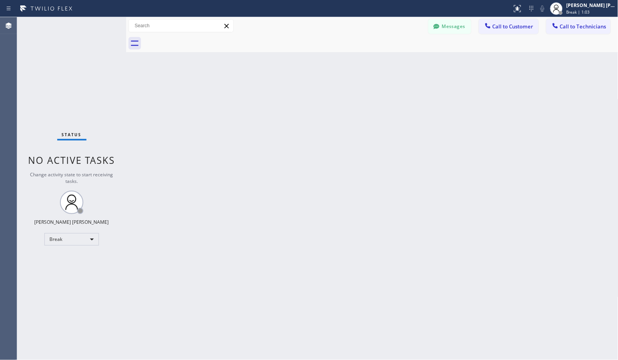
click at [393, 61] on div "Back to Dashboard Change Sender ID Customers Technicians [PERSON_NAME] [PERSON_…" at bounding box center [372, 188] width 492 height 343
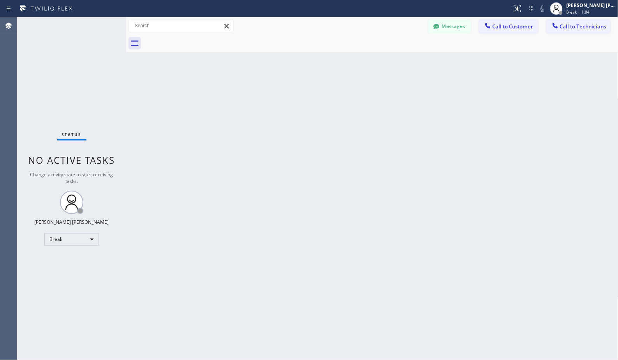
click at [393, 61] on div "Back to Dashboard Change Sender ID Customers Technicians [PERSON_NAME] [PERSON_…" at bounding box center [372, 188] width 492 height 343
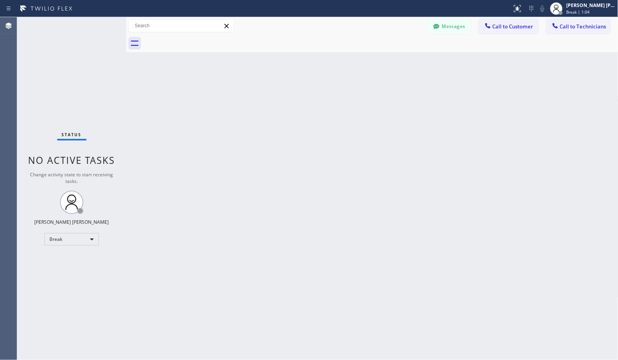
click at [393, 61] on div "Back to Dashboard Change Sender ID Customers Technicians [PERSON_NAME] [PERSON_…" at bounding box center [372, 188] width 492 height 343
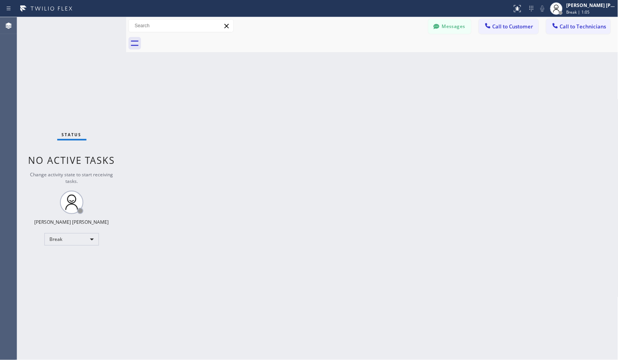
click at [393, 61] on div "Back to Dashboard Change Sender ID Customers Technicians [PERSON_NAME] [PERSON_…" at bounding box center [372, 188] width 492 height 343
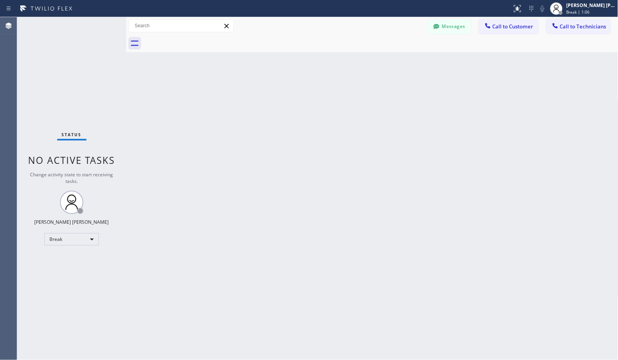
click at [393, 61] on div "Back to Dashboard Change Sender ID Customers Technicians [PERSON_NAME] [PERSON_…" at bounding box center [372, 188] width 492 height 343
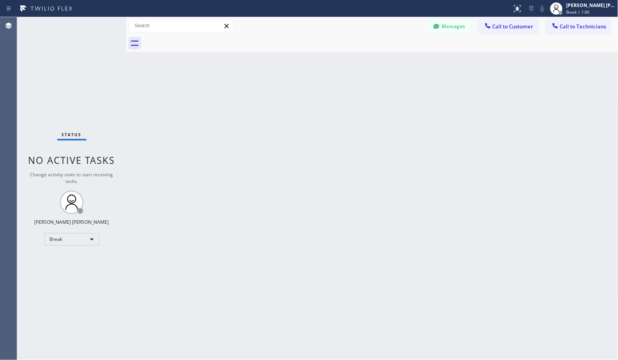
click at [393, 61] on div "Back to Dashboard Change Sender ID Customers Technicians [PERSON_NAME] [PERSON_…" at bounding box center [372, 188] width 492 height 343
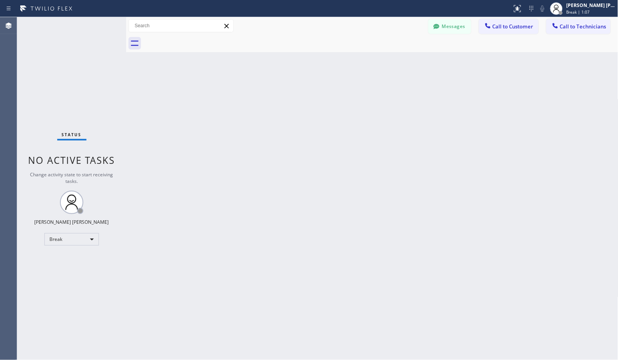
click at [393, 61] on div "Back to Dashboard Change Sender ID Customers Technicians [PERSON_NAME] [PERSON_…" at bounding box center [372, 188] width 492 height 343
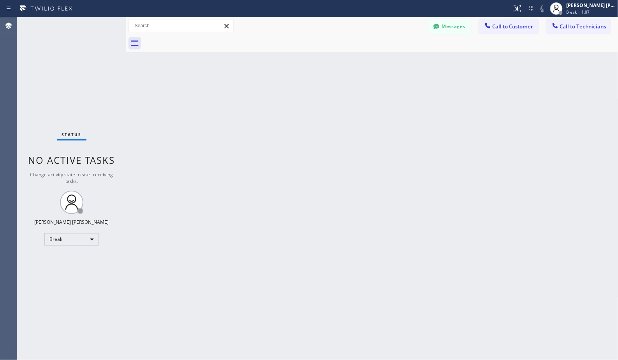
click at [393, 61] on div "Back to Dashboard Change Sender ID Customers Technicians [PERSON_NAME] [PERSON_…" at bounding box center [372, 188] width 492 height 343
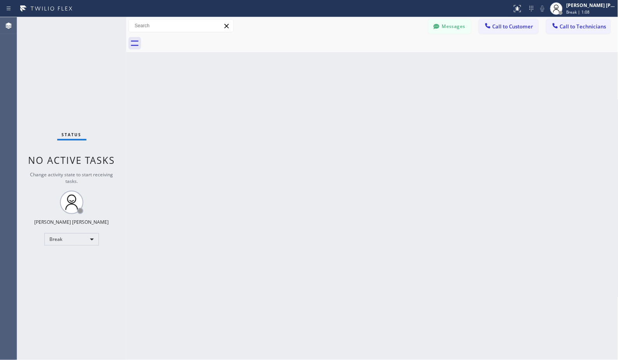
click at [393, 61] on div "Back to Dashboard Change Sender ID Customers Technicians [PERSON_NAME] [PERSON_…" at bounding box center [372, 188] width 492 height 343
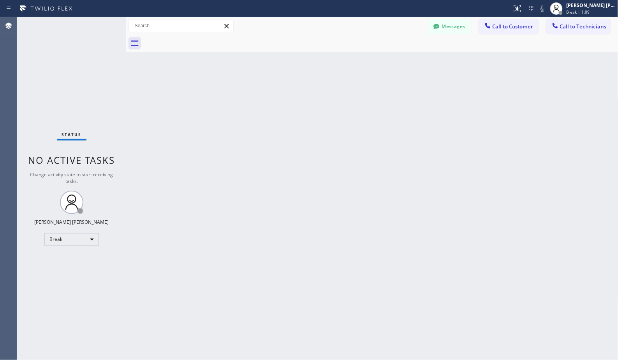
click at [393, 61] on div "Back to Dashboard Change Sender ID Customers Technicians [PERSON_NAME] [PERSON_…" at bounding box center [372, 188] width 492 height 343
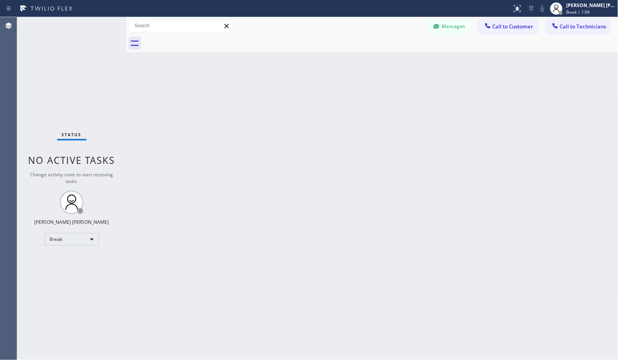
click at [393, 61] on div "Back to Dashboard Change Sender ID Customers Technicians [PERSON_NAME] [PERSON_…" at bounding box center [372, 188] width 492 height 343
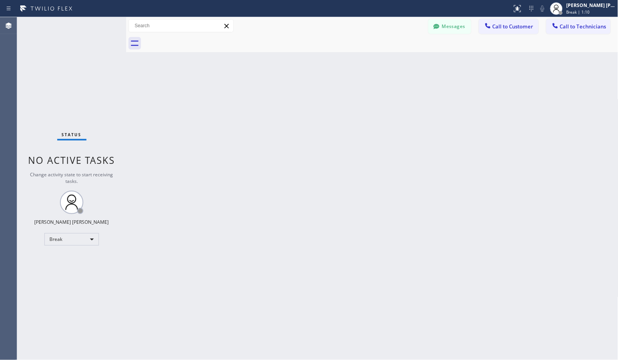
click at [393, 61] on div "Back to Dashboard Change Sender ID Customers Technicians [PERSON_NAME] [PERSON_…" at bounding box center [372, 188] width 492 height 343
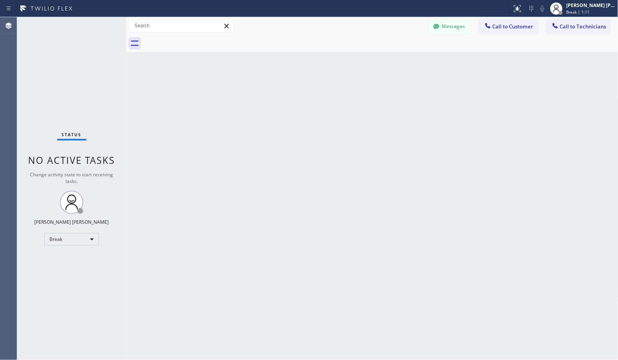
click at [393, 61] on div "Back to Dashboard Change Sender ID Customers Technicians [PERSON_NAME] [PERSON_…" at bounding box center [372, 188] width 492 height 343
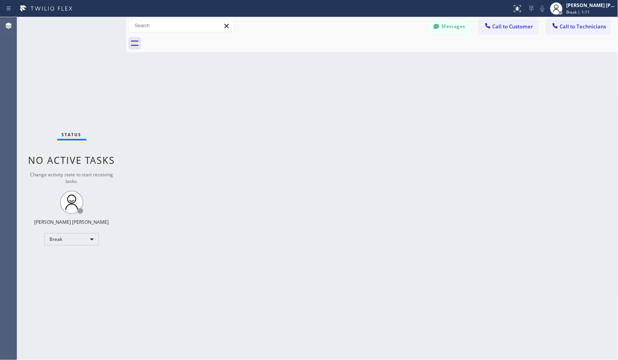
click at [393, 61] on div "Back to Dashboard Change Sender ID Customers Technicians [PERSON_NAME] [PERSON_…" at bounding box center [372, 188] width 492 height 343
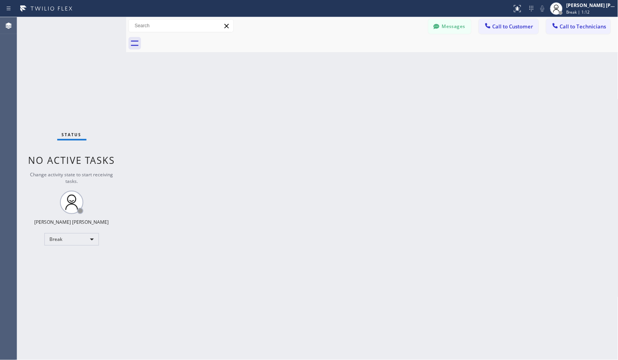
click at [393, 61] on div "Back to Dashboard Change Sender ID Customers Technicians [PERSON_NAME] [PERSON_…" at bounding box center [372, 188] width 492 height 343
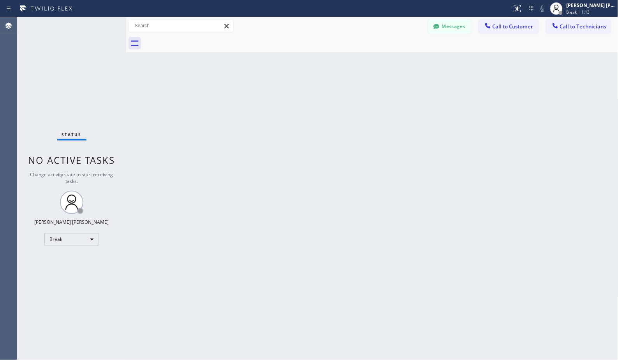
click at [393, 61] on div "Back to Dashboard Change Sender ID Customers Technicians [PERSON_NAME] [PERSON_…" at bounding box center [372, 188] width 492 height 343
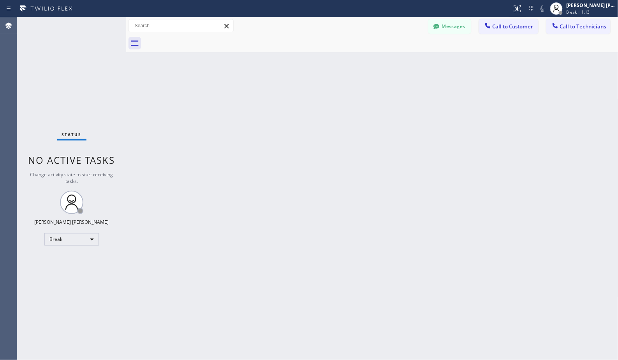
click at [393, 61] on div "Back to Dashboard Change Sender ID Customers Technicians [PERSON_NAME] [PERSON_…" at bounding box center [372, 188] width 492 height 343
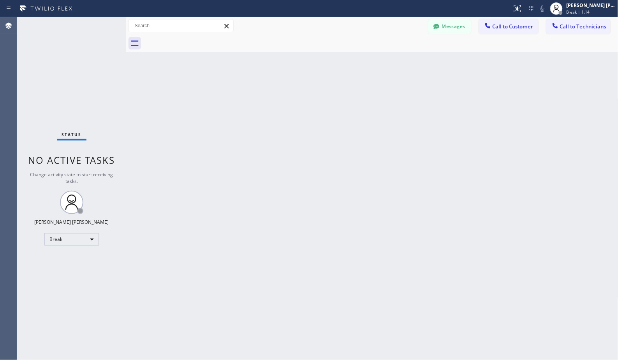
click at [393, 61] on div "Back to Dashboard Change Sender ID Customers Technicians [PERSON_NAME] [PERSON_…" at bounding box center [372, 188] width 492 height 343
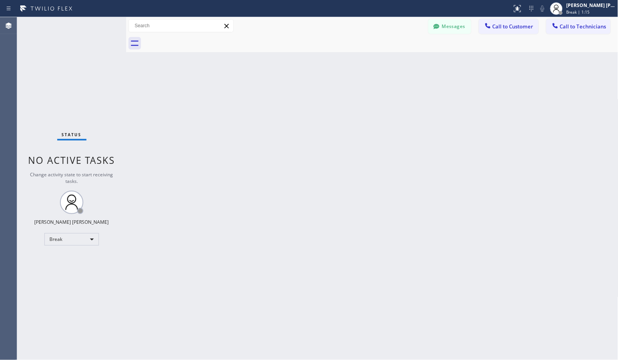
click at [393, 61] on div "Back to Dashboard Change Sender ID Customers Technicians [PERSON_NAME] [PERSON_…" at bounding box center [372, 188] width 492 height 343
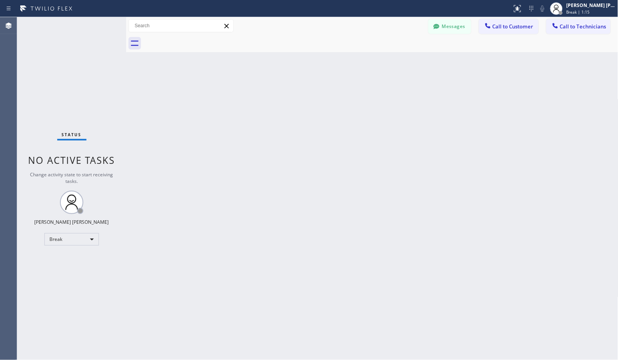
click at [393, 61] on div "Back to Dashboard Change Sender ID Customers Technicians [PERSON_NAME] [PERSON_…" at bounding box center [372, 188] width 492 height 343
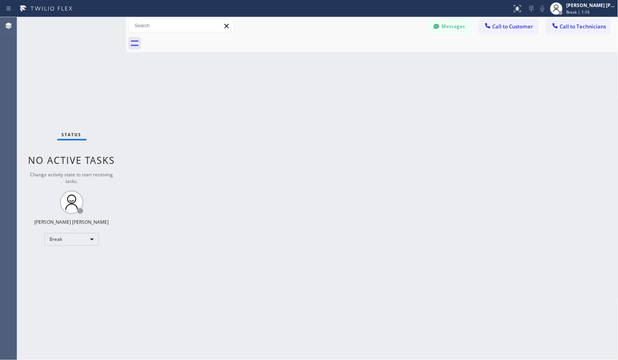
click at [393, 61] on div "Back to Dashboard Change Sender ID Customers Technicians [PERSON_NAME] [PERSON_…" at bounding box center [372, 188] width 492 height 343
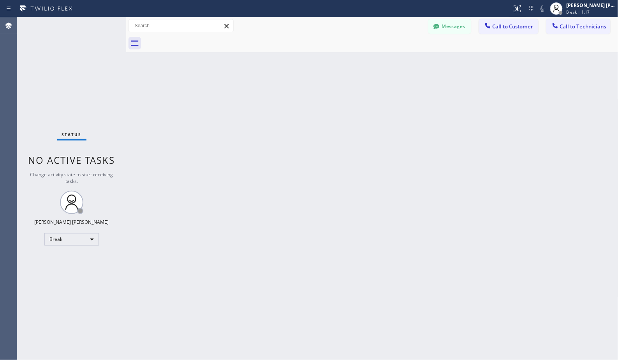
click at [393, 61] on div "Back to Dashboard Change Sender ID Customers Technicians [PERSON_NAME] [PERSON_…" at bounding box center [372, 188] width 492 height 343
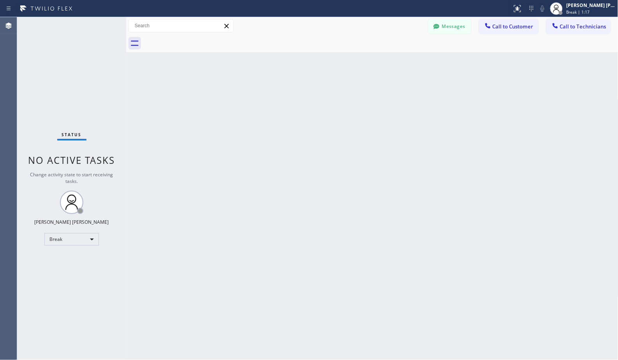
click at [393, 61] on div "Back to Dashboard Change Sender ID Customers Technicians [PERSON_NAME] [PERSON_…" at bounding box center [372, 188] width 492 height 343
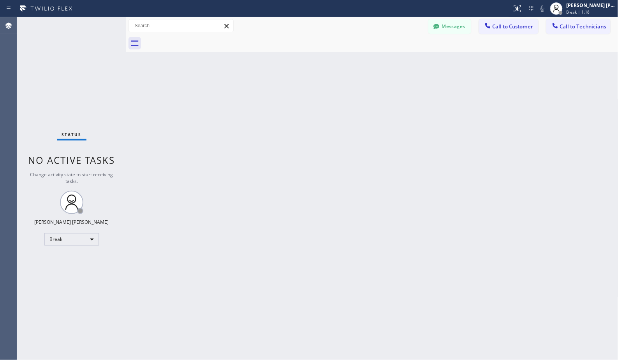
click at [393, 61] on div "Back to Dashboard Change Sender ID Customers Technicians [PERSON_NAME] [PERSON_…" at bounding box center [372, 188] width 492 height 343
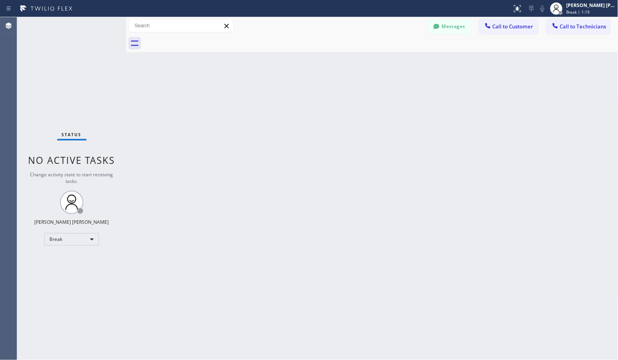
click at [393, 61] on div "Back to Dashboard Change Sender ID Customers Technicians [PERSON_NAME] [PERSON_…" at bounding box center [372, 188] width 492 height 343
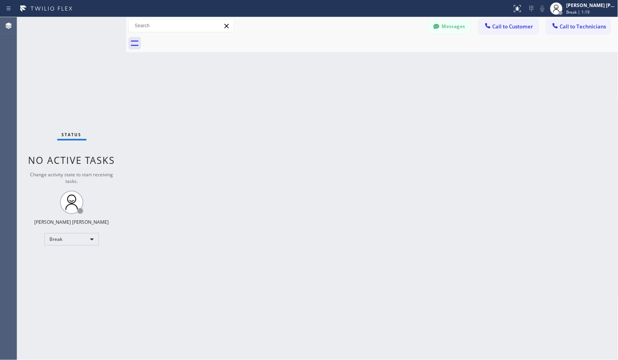
click at [393, 61] on div "Back to Dashboard Change Sender ID Customers Technicians [PERSON_NAME] [PERSON_…" at bounding box center [372, 188] width 492 height 343
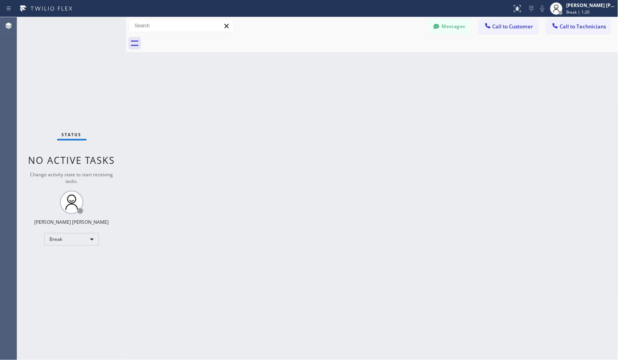
click at [393, 61] on div "Back to Dashboard Change Sender ID Customers Technicians [PERSON_NAME] [PERSON_…" at bounding box center [372, 188] width 492 height 343
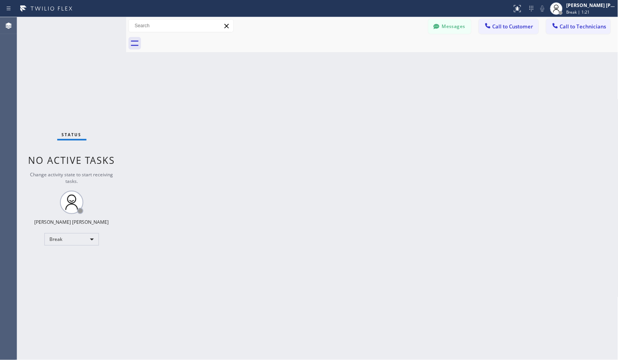
click at [393, 61] on div "Back to Dashboard Change Sender ID Customers Technicians [PERSON_NAME] [PERSON_…" at bounding box center [372, 188] width 492 height 343
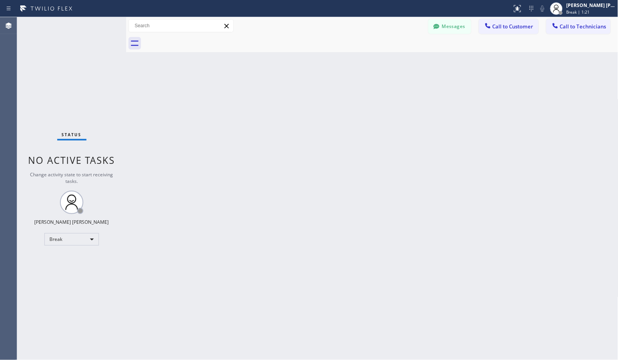
click at [393, 61] on div "Back to Dashboard Change Sender ID Customers Technicians [PERSON_NAME] [PERSON_…" at bounding box center [372, 188] width 492 height 343
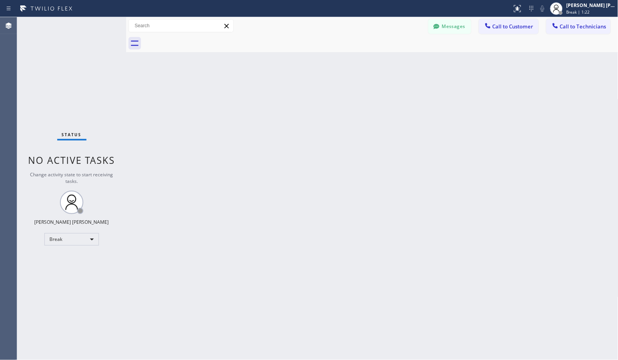
click at [393, 61] on div "Back to Dashboard Change Sender ID Customers Technicians [PERSON_NAME] [PERSON_…" at bounding box center [372, 188] width 492 height 343
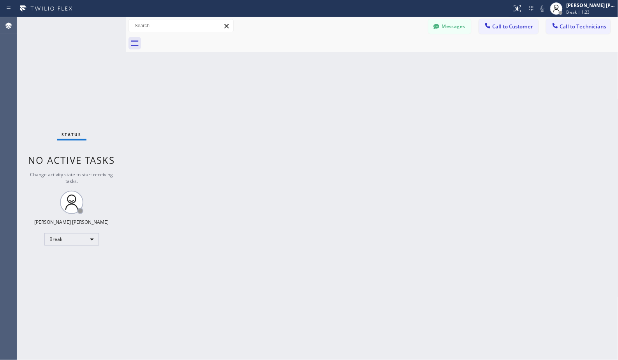
click at [393, 61] on div "Back to Dashboard Change Sender ID Customers Technicians [PERSON_NAME] [PERSON_…" at bounding box center [372, 188] width 492 height 343
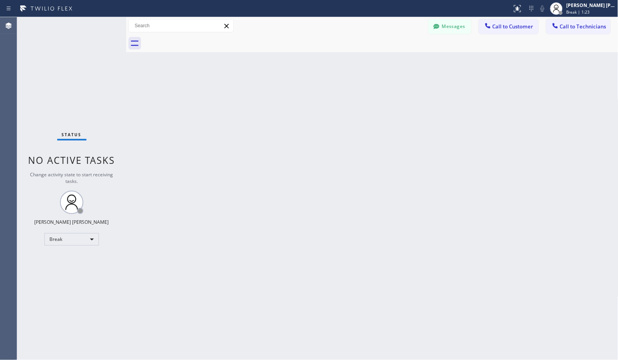
click at [393, 61] on div "Back to Dashboard Change Sender ID Customers Technicians [PERSON_NAME] [PERSON_…" at bounding box center [372, 188] width 492 height 343
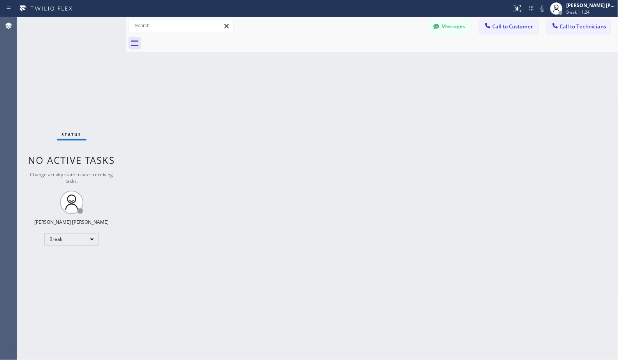
click at [393, 61] on div "Back to Dashboard Change Sender ID Customers Technicians [PERSON_NAME] [PERSON_…" at bounding box center [372, 188] width 492 height 343
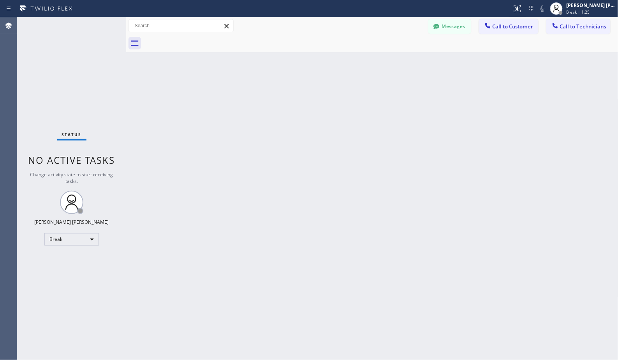
click at [393, 61] on div "Back to Dashboard Change Sender ID Customers Technicians [PERSON_NAME] [PERSON_…" at bounding box center [372, 188] width 492 height 343
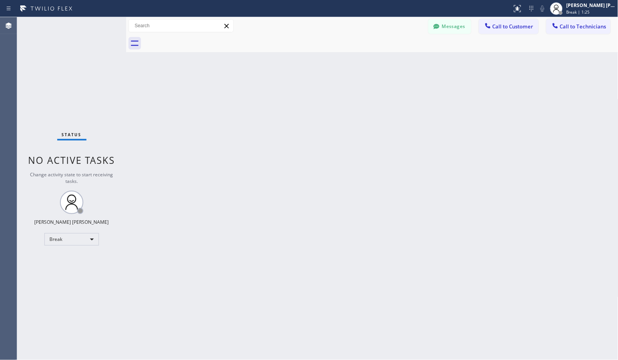
click at [393, 61] on div "Back to Dashboard Change Sender ID Customers Technicians [PERSON_NAME] [PERSON_…" at bounding box center [372, 188] width 492 height 343
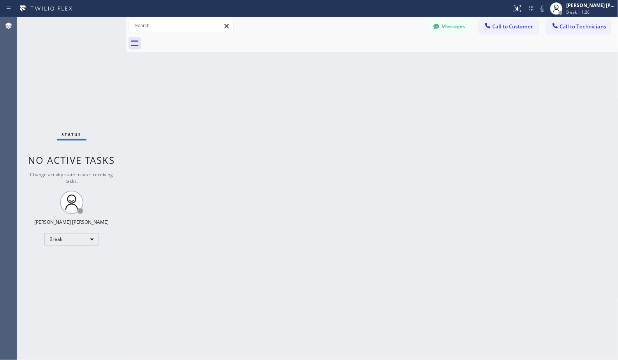
click at [393, 61] on div "Back to Dashboard Change Sender ID Customers Technicians [PERSON_NAME] [PERSON_…" at bounding box center [372, 188] width 492 height 343
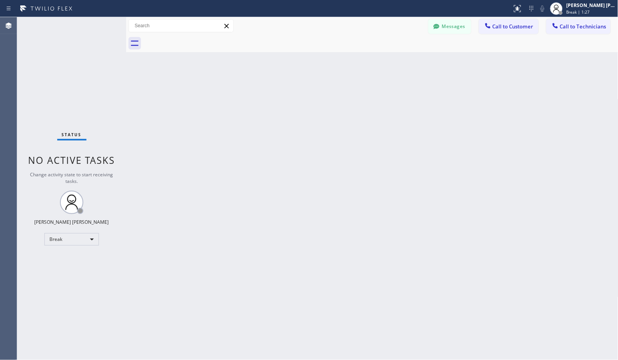
click at [393, 61] on div "Back to Dashboard Change Sender ID Customers Technicians [PERSON_NAME] [PERSON_…" at bounding box center [372, 188] width 492 height 343
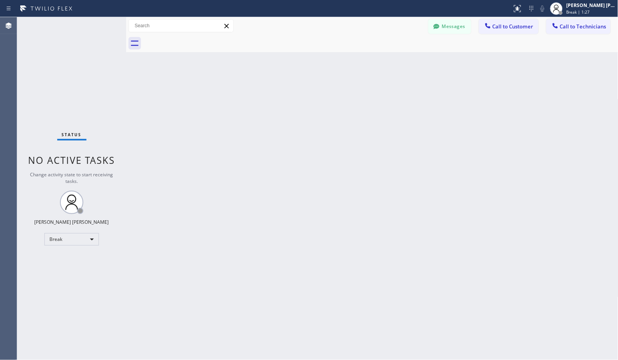
click at [393, 61] on div "Back to Dashboard Change Sender ID Customers Technicians [PERSON_NAME] [PERSON_…" at bounding box center [372, 188] width 492 height 343
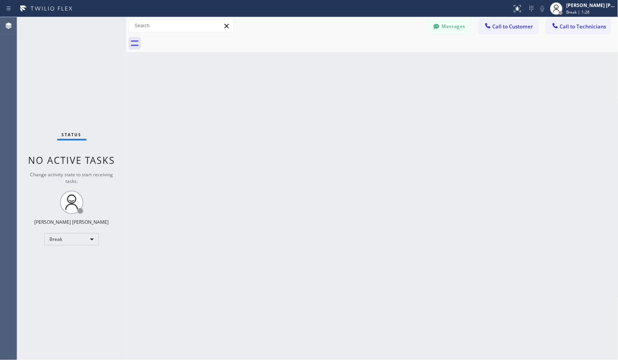
click at [393, 61] on div "Back to Dashboard Change Sender ID Customers Technicians [PERSON_NAME] [PERSON_…" at bounding box center [372, 188] width 492 height 343
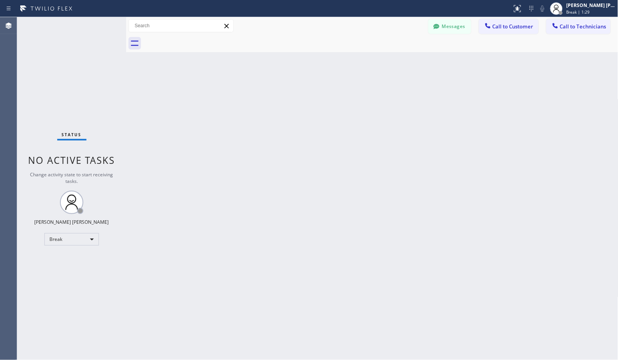
click at [393, 61] on div "Back to Dashboard Change Sender ID Customers Technicians [PERSON_NAME] [PERSON_…" at bounding box center [372, 188] width 492 height 343
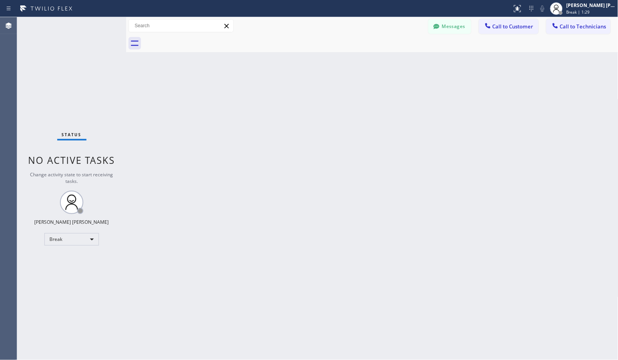
click at [393, 61] on div "Back to Dashboard Change Sender ID Customers Technicians [PERSON_NAME] [PERSON_…" at bounding box center [372, 188] width 492 height 343
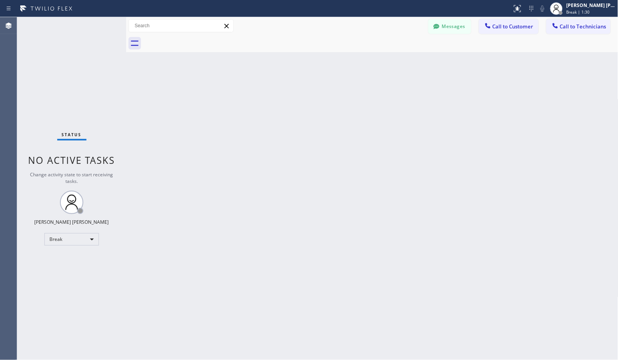
click at [393, 61] on div "Back to Dashboard Change Sender ID Customers Technicians [PERSON_NAME] [PERSON_…" at bounding box center [372, 188] width 492 height 343
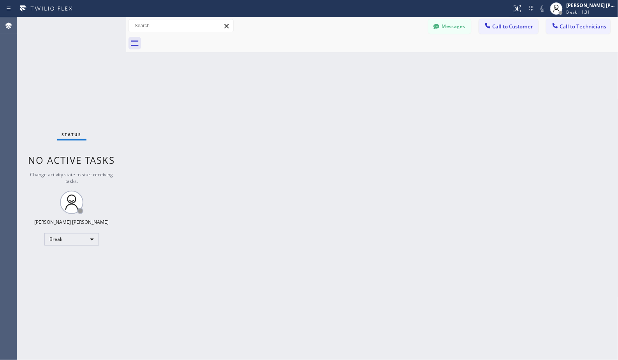
click at [393, 61] on div "Back to Dashboard Change Sender ID Customers Technicians [PERSON_NAME] [PERSON_…" at bounding box center [372, 188] width 492 height 343
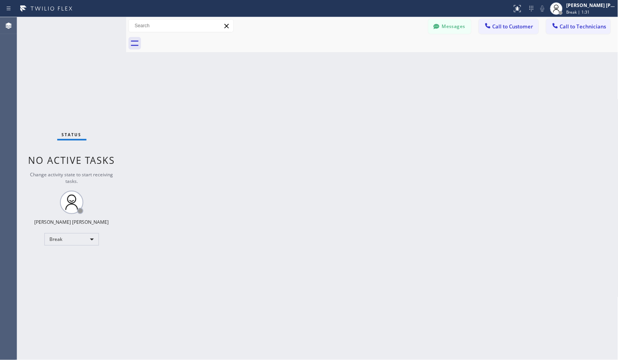
click at [393, 61] on div "Back to Dashboard Change Sender ID Customers Technicians [PERSON_NAME] [PERSON_…" at bounding box center [372, 188] width 492 height 343
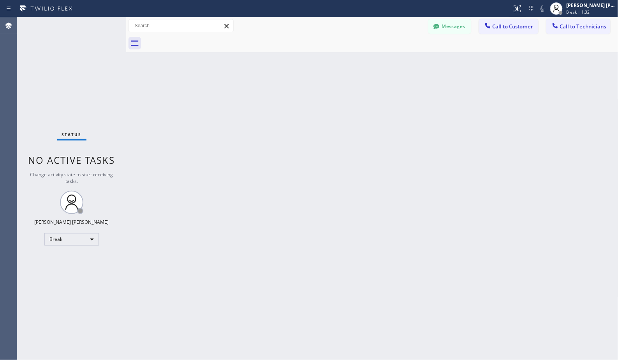
click at [393, 61] on div "Back to Dashboard Change Sender ID Customers Technicians [PERSON_NAME] [PERSON_…" at bounding box center [372, 188] width 492 height 343
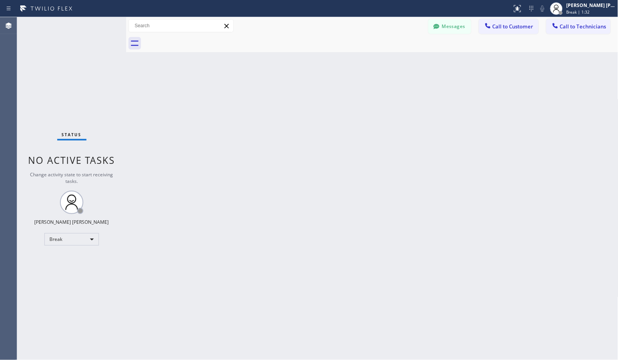
click at [393, 61] on div "Back to Dashboard Change Sender ID Customers Technicians [PERSON_NAME] [PERSON_…" at bounding box center [372, 188] width 492 height 343
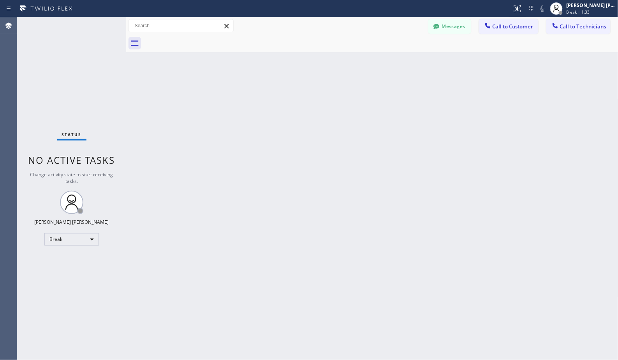
click at [393, 61] on div "Back to Dashboard Change Sender ID Customers Technicians [PERSON_NAME] [PERSON_…" at bounding box center [372, 188] width 492 height 343
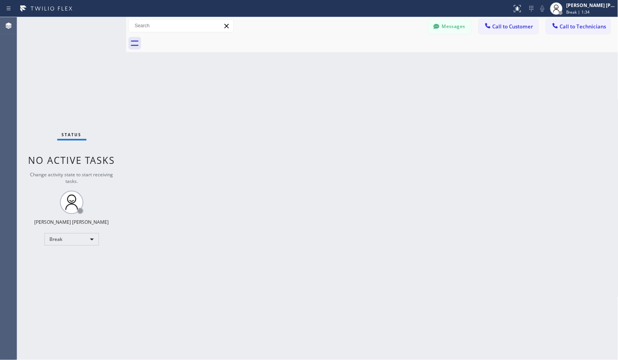
click at [393, 61] on div "Back to Dashboard Change Sender ID Customers Technicians [PERSON_NAME] [PERSON_…" at bounding box center [372, 188] width 492 height 343
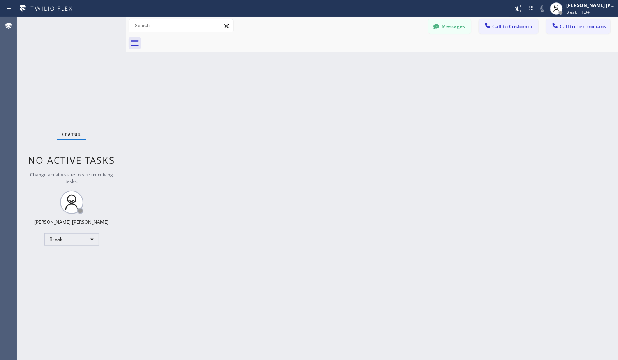
click at [393, 61] on div "Back to Dashboard Change Sender ID Customers Technicians [PERSON_NAME] [PERSON_…" at bounding box center [372, 188] width 492 height 343
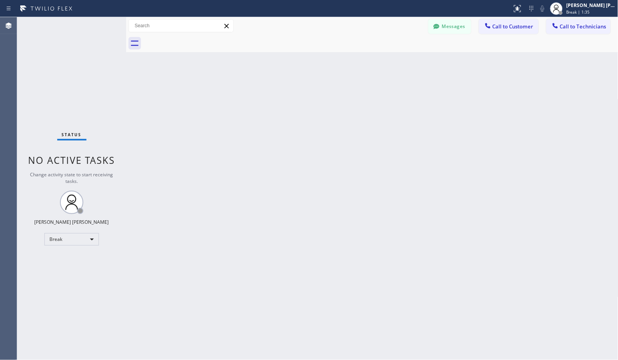
click at [393, 61] on div "Back to Dashboard Change Sender ID Customers Technicians [PERSON_NAME] [PERSON_…" at bounding box center [372, 188] width 492 height 343
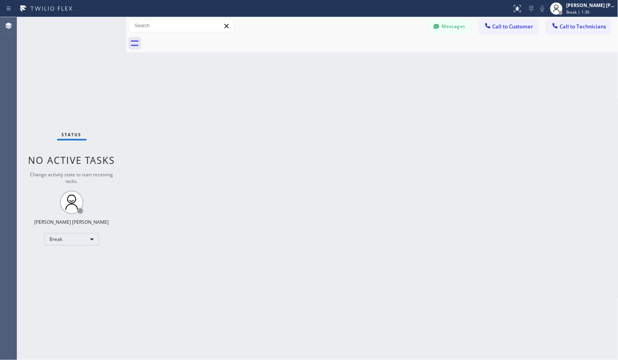
click at [393, 61] on div "Back to Dashboard Change Sender ID Customers Technicians [PERSON_NAME] [PERSON_…" at bounding box center [372, 188] width 492 height 343
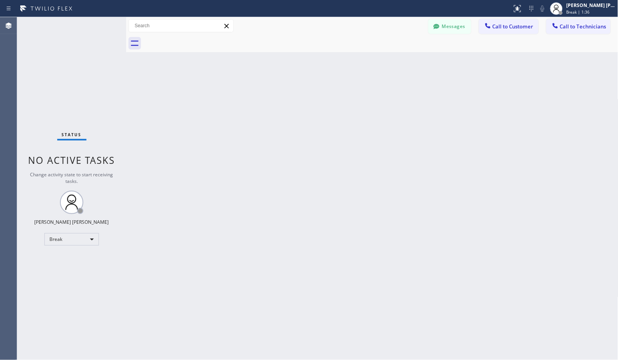
click at [393, 61] on div "Back to Dashboard Change Sender ID Customers Technicians [PERSON_NAME] [PERSON_…" at bounding box center [372, 188] width 492 height 343
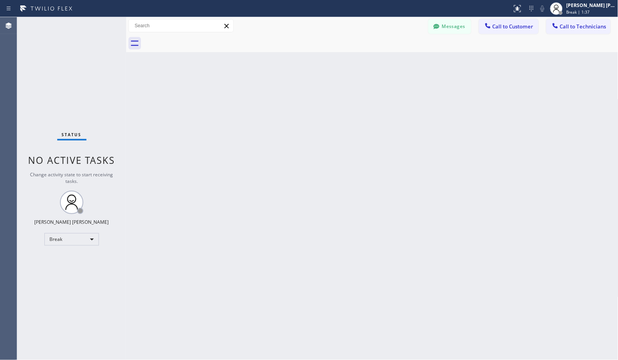
click at [393, 61] on div "Back to Dashboard Change Sender ID Customers Technicians [PERSON_NAME] [PERSON_…" at bounding box center [372, 188] width 492 height 343
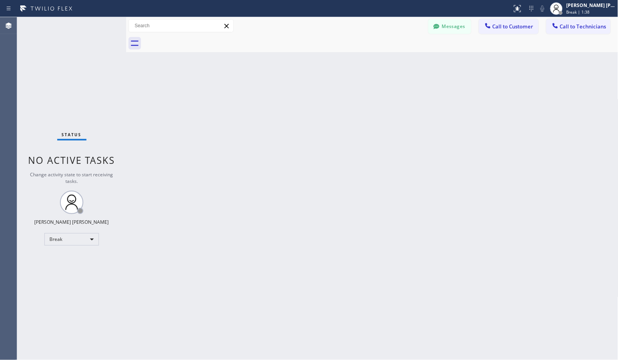
click at [393, 61] on div "Back to Dashboard Change Sender ID Customers Technicians [PERSON_NAME] [PERSON_…" at bounding box center [372, 188] width 492 height 343
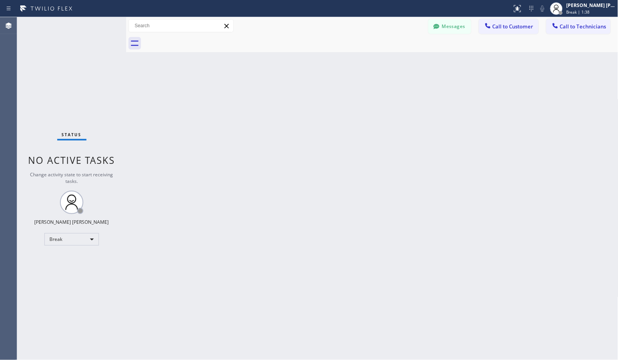
click at [393, 61] on div "Back to Dashboard Change Sender ID Customers Technicians [PERSON_NAME] [PERSON_…" at bounding box center [372, 188] width 492 height 343
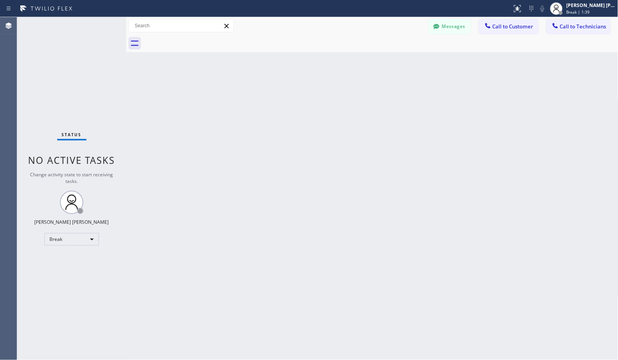
click at [393, 61] on div "Back to Dashboard Change Sender ID Customers Technicians [PERSON_NAME] [PERSON_…" at bounding box center [372, 188] width 492 height 343
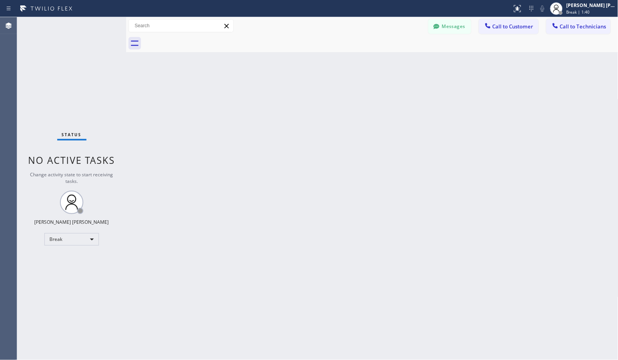
click
